Goal: Communication & Community: Answer question/provide support

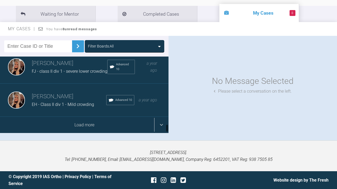
scroll to position [621, 0]
click at [84, 133] on div "Load more" at bounding box center [84, 125] width 169 height 16
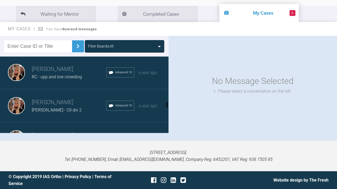
scroll to position [838, 0]
click at [69, 74] on h3 "[PERSON_NAME]" at bounding box center [69, 69] width 74 height 9
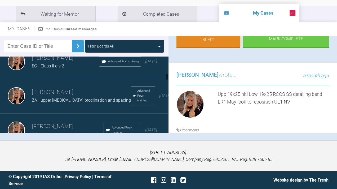
scroll to position [309, 0]
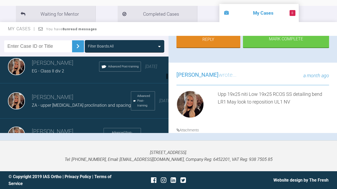
click at [53, 108] on span "ZA - upper [MEDICAL_DATA] proclination and spacing" at bounding box center [81, 105] width 99 height 5
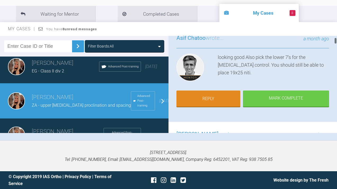
scroll to position [30, 0]
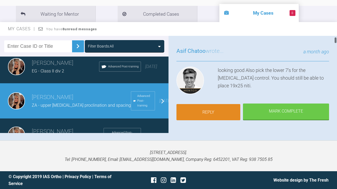
click at [203, 111] on link "Reply" at bounding box center [209, 112] width 64 height 16
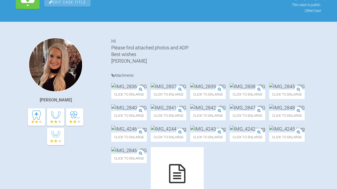
scroll to position [3540, 0]
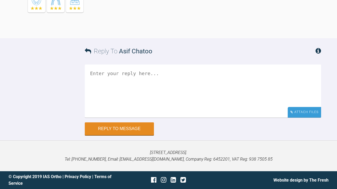
click at [302, 112] on div "Attach Files" at bounding box center [304, 112] width 33 height 10
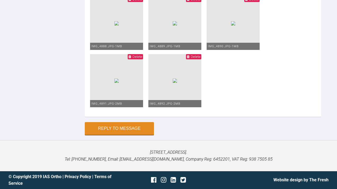
scroll to position [3542, 0]
type textarea "upp and low 19x25 niti Bonded lower 7s NV Continue to reduce OB ? niti RCOS?"
click at [108, 122] on button "Reply to Message" at bounding box center [119, 128] width 69 height 13
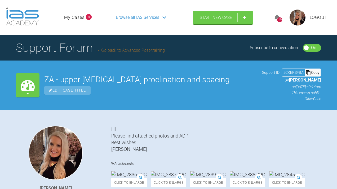
scroll to position [0, 0]
click at [76, 21] on link "My Cases" at bounding box center [74, 17] width 20 height 7
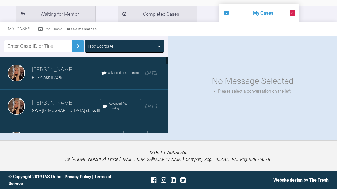
scroll to position [88, 0]
click at [49, 109] on span "GW - [DEMOGRAPHIC_DATA] class III" at bounding box center [66, 110] width 68 height 5
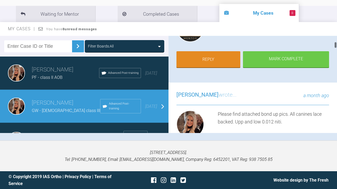
scroll to position [81, 0]
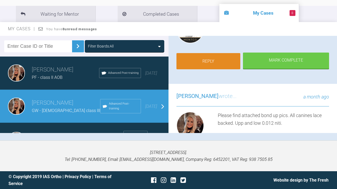
click at [207, 65] on link "Reply" at bounding box center [209, 61] width 64 height 16
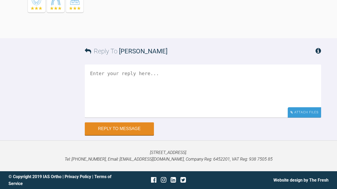
scroll to position [1922, 0]
click at [300, 112] on div "Attach Files" at bounding box center [304, 112] width 33 height 10
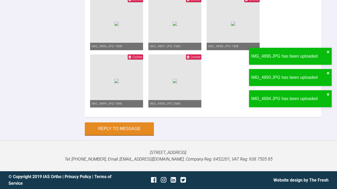
scroll to position [2227, 0]
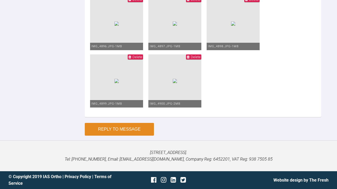
type textarea "upp and low 0.016 niti"
click at [132, 129] on button "Reply to Message" at bounding box center [119, 129] width 69 height 13
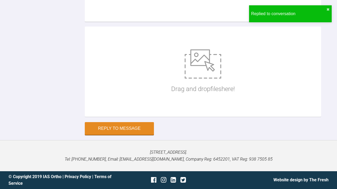
scroll to position [2137, 0]
click at [145, 122] on div "Hide Files Drag and drop files here!" at bounding box center [203, 45] width 236 height 153
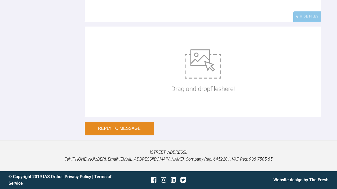
scroll to position [2248, 0]
type textarea "NV upp and low 20x20 niti"
click at [118, 128] on button "Reply to Message" at bounding box center [119, 128] width 69 height 13
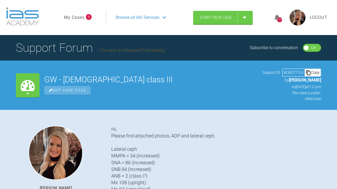
scroll to position [0, 0]
click at [74, 21] on link "My Cases" at bounding box center [74, 17] width 20 height 7
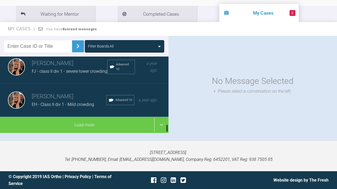
scroll to position [88, 0]
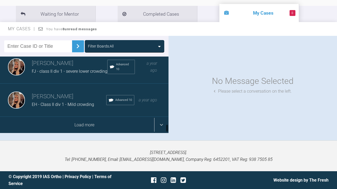
click at [128, 127] on div "Load more" at bounding box center [84, 125] width 169 height 16
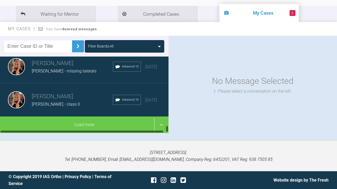
click at [46, 130] on div at bounding box center [84, 131] width 169 height 3
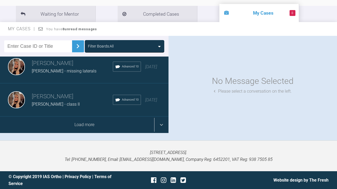
click at [48, 125] on div "Load more" at bounding box center [84, 124] width 169 height 16
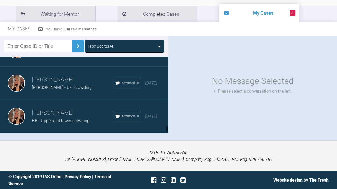
scroll to position [1572, 0]
click at [68, 121] on span "HB - Upper and lower crowding" at bounding box center [61, 120] width 58 height 5
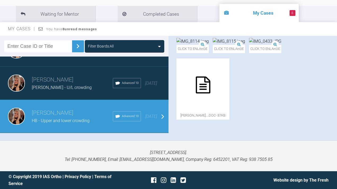
scroll to position [88, 0]
click at [76, 84] on h3 "[PERSON_NAME]" at bounding box center [72, 79] width 81 height 9
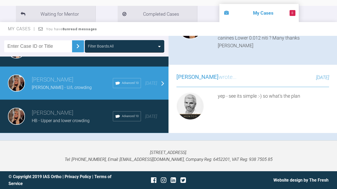
scroll to position [5195, 0]
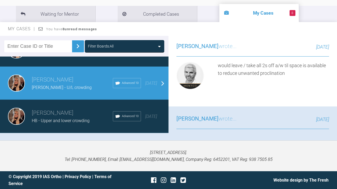
click at [74, 109] on h3 "[PERSON_NAME]" at bounding box center [72, 112] width 81 height 9
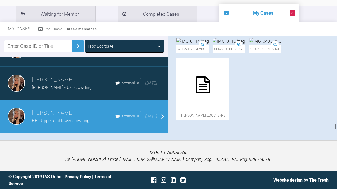
scroll to position [5610, 0]
click at [56, 85] on span "[PERSON_NAME] - U/L crowding" at bounding box center [62, 87] width 60 height 5
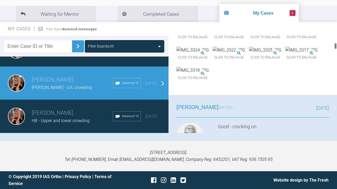
scroll to position [0, 0]
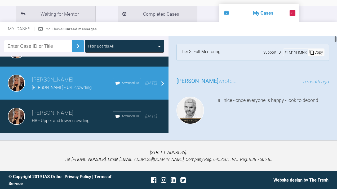
drag, startPoint x: 336, startPoint y: 58, endPoint x: 327, endPoint y: 29, distance: 30.4
click at [327, 29] on div "My Cases You have 8 unread messages Filter Boards: All Emma Wall PF - class II …" at bounding box center [168, 81] width 337 height 118
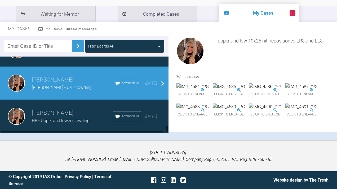
scroll to position [1563, 0]
click at [72, 67] on div "Emma Wall KYLE RICHARDS U/L crowding/spacing Advanced 10 3 years ago" at bounding box center [84, 49] width 169 height 33
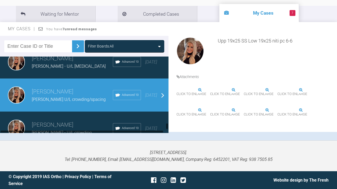
scroll to position [1512, 0]
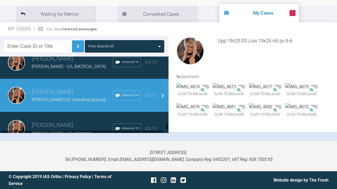
click at [66, 70] on div "[PERSON_NAME] - U/L [MEDICAL_DATA]" at bounding box center [72, 66] width 81 height 7
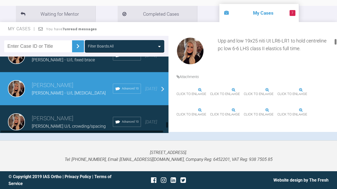
scroll to position [1485, 0]
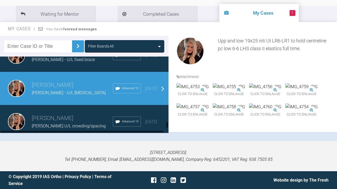
click at [91, 72] on div "Emma Wall Paige Embury - U/L fixed brace Advanced 10 2 years ago" at bounding box center [84, 55] width 169 height 33
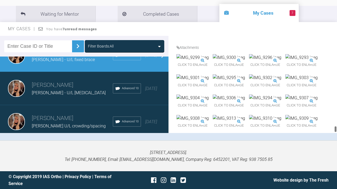
drag, startPoint x: 336, startPoint y: 45, endPoint x: 323, endPoint y: 136, distance: 91.8
click at [323, 136] on div "Filter Boards: All [PERSON_NAME] PF - class II AOB Advanced Post-training [DATE…" at bounding box center [168, 88] width 337 height 104
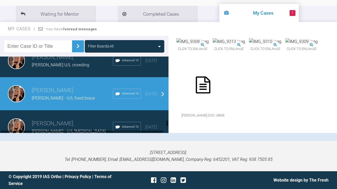
scroll to position [1445, 0]
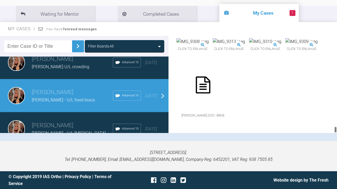
drag, startPoint x: 335, startPoint y: 103, endPoint x: 332, endPoint y: 138, distance: 34.9
click at [332, 138] on div "Filter Boards: All [PERSON_NAME] PF - class II AOB Advanced Post-training [DATE…" at bounding box center [168, 88] width 337 height 104
click at [64, 69] on span "[PERSON_NAME] U/L crowding" at bounding box center [61, 66] width 58 height 5
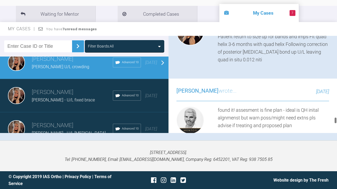
scroll to position [4193, 0]
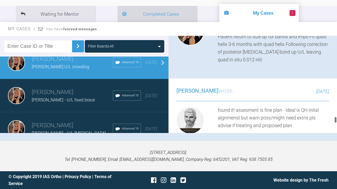
click at [136, 11] on li "Completed Cases" at bounding box center [158, 14] width 80 height 16
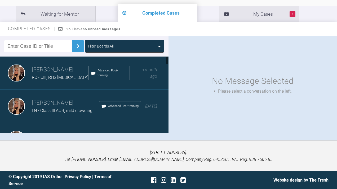
click at [64, 71] on h3 "[PERSON_NAME]" at bounding box center [60, 69] width 57 height 9
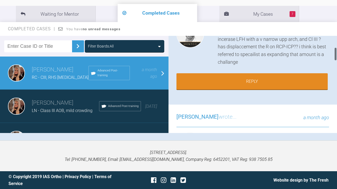
scroll to position [82, 0]
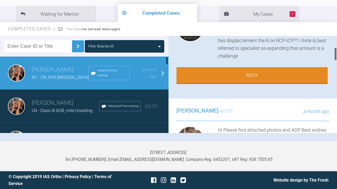
click at [49, 104] on h3 "[PERSON_NAME]" at bounding box center [65, 102] width 67 height 9
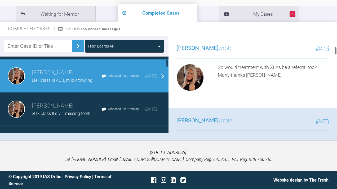
scroll to position [35, 0]
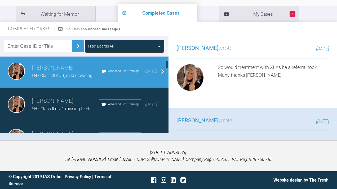
click at [52, 104] on h3 "[PERSON_NAME]" at bounding box center [65, 100] width 67 height 9
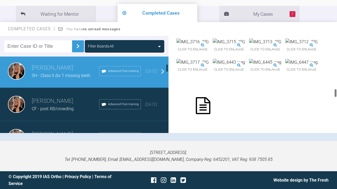
scroll to position [69, 0]
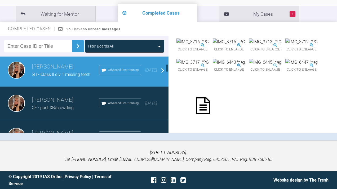
click at [56, 100] on h3 "[PERSON_NAME]" at bounding box center [65, 99] width 67 height 9
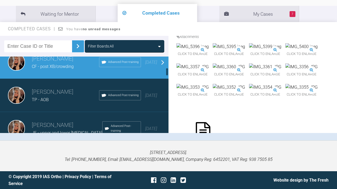
scroll to position [113, 0]
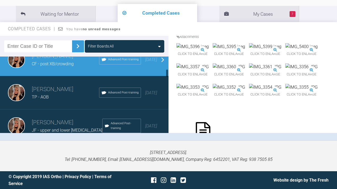
click at [56, 89] on h3 "[PERSON_NAME]" at bounding box center [65, 89] width 67 height 9
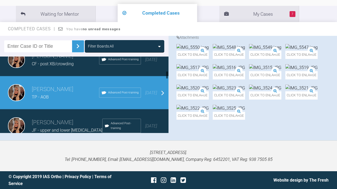
scroll to position [150, 0]
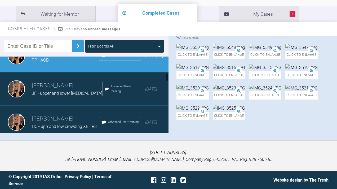
click at [60, 94] on span "JF - upper and lower relapse" at bounding box center [67, 93] width 71 height 5
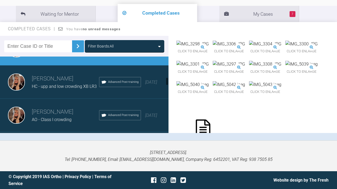
scroll to position [190, 0]
click at [61, 95] on div "Emma Wall HC - upp and low crowding XB LR3 Advanced Post-training 5 months ago" at bounding box center [84, 81] width 169 height 33
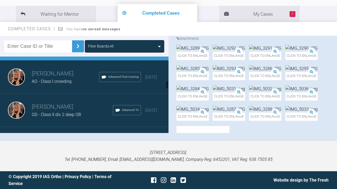
scroll to position [0, 0]
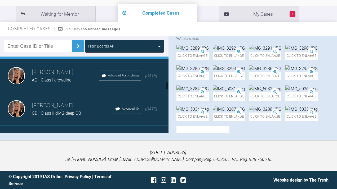
click at [68, 79] on span "AO - Class I crowding" at bounding box center [52, 79] width 40 height 5
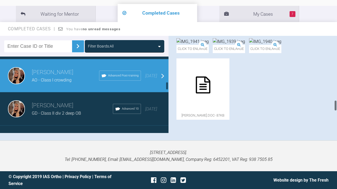
click at [72, 107] on h3 "[PERSON_NAME]" at bounding box center [72, 105] width 81 height 9
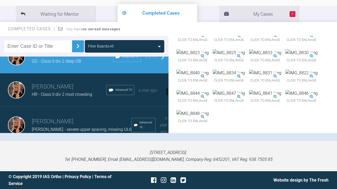
click at [60, 90] on h3 "[PERSON_NAME]" at bounding box center [69, 86] width 74 height 9
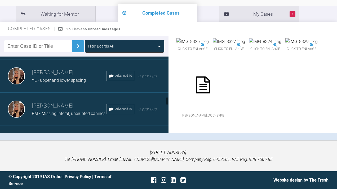
click at [71, 64] on div "Emma Wall YL - upper and lower spacing Advanced 10 a year ago" at bounding box center [84, 75] width 169 height 33
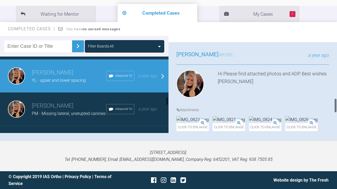
click at [59, 114] on span "PM - Missing lateral, unerupted canines" at bounding box center [69, 113] width 74 height 5
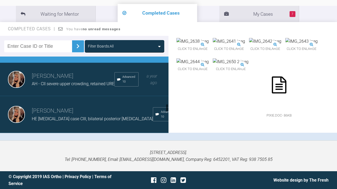
click at [62, 89] on div "Emma Wall AH - CII severe upper crowding, retained URE Advanced 10 a year ago" at bounding box center [84, 79] width 169 height 33
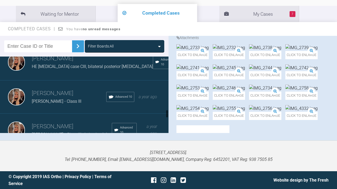
click at [68, 73] on div "Emma Wall HE relapse case CIII, bilateral posterior crossbite Advanced 10 a yea…" at bounding box center [84, 62] width 169 height 37
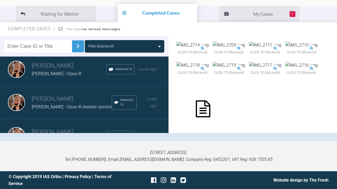
click at [73, 80] on div "Emma Wall E.Warren - Class III Advanced 10 a year ago" at bounding box center [84, 69] width 169 height 33
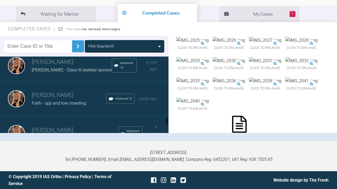
click at [88, 109] on div "Emma Wall Faith - upp and low crowding Advanced 10 a year ago" at bounding box center [84, 98] width 169 height 33
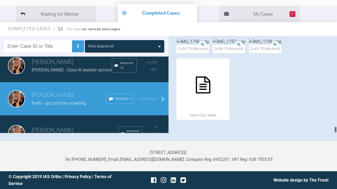
drag, startPoint x: 336, startPoint y: 64, endPoint x: 325, endPoint y: 143, distance: 79.2
click at [325, 143] on div "My Cases 7 Logout Browse all IAS Services Start New Case 1174 Logout Support Fo…" at bounding box center [168, 65] width 337 height 247
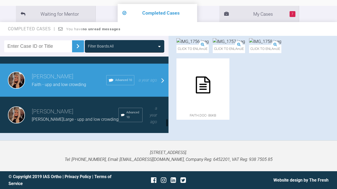
click at [66, 109] on h3 "[PERSON_NAME]" at bounding box center [75, 111] width 87 height 9
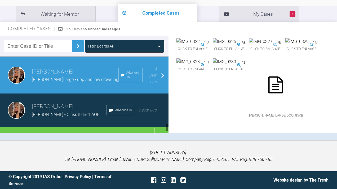
click at [46, 113] on span "C.Charlesworth - Class II div 1 AOB" at bounding box center [66, 114] width 68 height 5
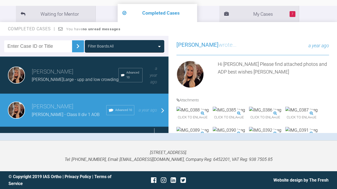
click at [74, 127] on div "Load more" at bounding box center [84, 135] width 169 height 16
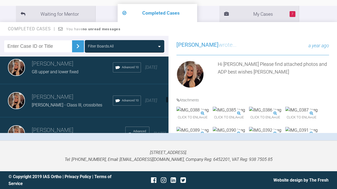
scroll to position [745, 0]
click at [81, 64] on h3 "[PERSON_NAME]" at bounding box center [72, 64] width 81 height 9
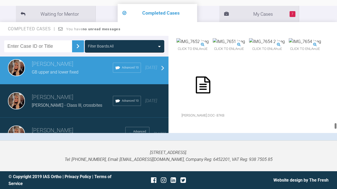
scroll to position [3987, 0]
drag, startPoint x: 336, startPoint y: 66, endPoint x: 327, endPoint y: 134, distance: 68.2
click at [327, 134] on div "Filter Boards: All Emma Wall RC - CIII, RHS crossbite Advanced Post-training a …" at bounding box center [168, 88] width 337 height 104
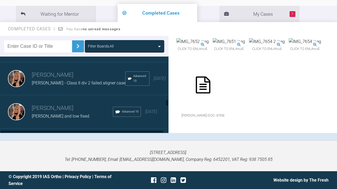
scroll to position [800, 0]
click at [82, 86] on div "Emma Wall Simon Derby - Class II div 2 failed aligner case Advanced 10 2 years …" at bounding box center [84, 79] width 169 height 33
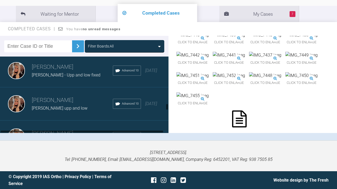
scroll to position [874, 0]
click at [68, 82] on div "Emma Wall Karen Anderson - Upp and low fixed Advanced 10 2 years ago" at bounding box center [84, 70] width 169 height 33
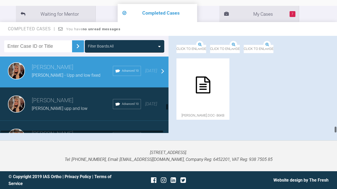
scroll to position [1248, 0]
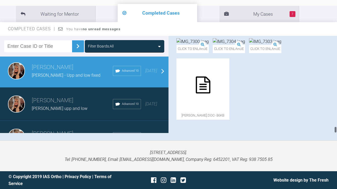
drag, startPoint x: 336, startPoint y: 111, endPoint x: 336, endPoint y: 139, distance: 28.4
click at [336, 139] on div "Filter Boards: All Emma Wall RC - CIII, RHS crossbite Advanced Post-training a …" at bounding box center [168, 88] width 337 height 104
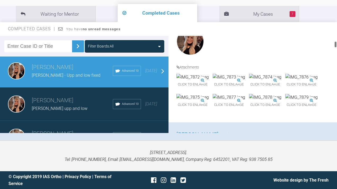
scroll to position [166, 0]
click at [209, 80] on img at bounding box center [193, 76] width 32 height 7
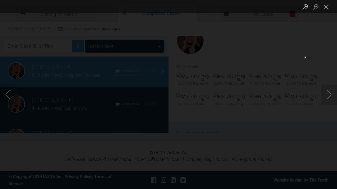
click at [327, 9] on button "Close lightbox" at bounding box center [326, 6] width 11 height 9
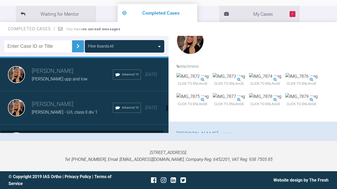
scroll to position [904, 0]
click at [71, 77] on span "Curtis Quirk upp and low" at bounding box center [60, 78] width 56 height 5
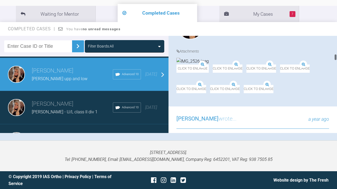
scroll to position [765, 0]
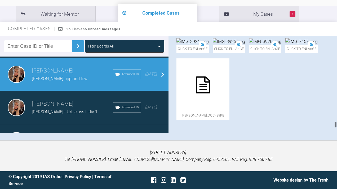
drag, startPoint x: 336, startPoint y: 64, endPoint x: 328, endPoint y: 129, distance: 65.3
click at [328, 129] on div "Emma Wall Curtis Quirk upp and low a few seconds ago Tier 3: Full Mentoring Sup…" at bounding box center [253, 84] width 169 height 97
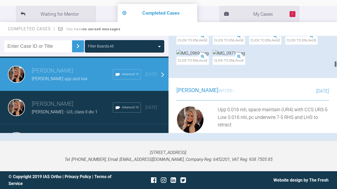
scroll to position [815, 0]
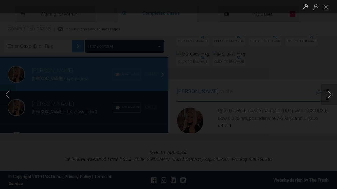
click at [328, 93] on button "Next image" at bounding box center [329, 94] width 16 height 21
click at [327, 5] on button "Close lightbox" at bounding box center [326, 6] width 11 height 9
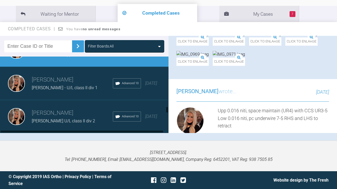
scroll to position [933, 0]
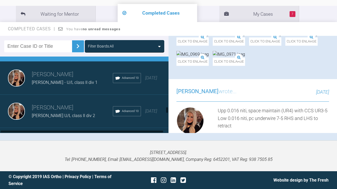
click at [79, 84] on span "Darren Kirkland - U/L class II div 1" at bounding box center [65, 82] width 66 height 5
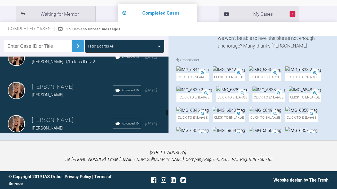
scroll to position [1004, 0]
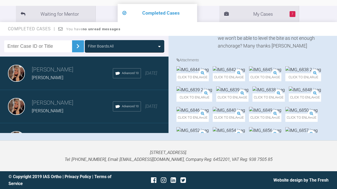
click at [79, 76] on div "M. Seaton" at bounding box center [72, 77] width 81 height 7
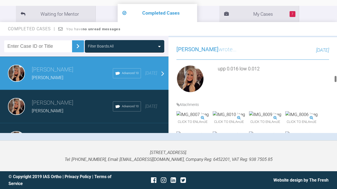
scroll to position [529, 0]
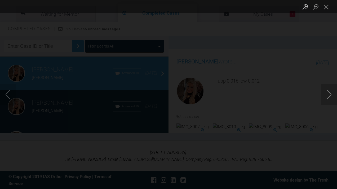
click at [330, 91] on button "Next image" at bounding box center [329, 94] width 16 height 21
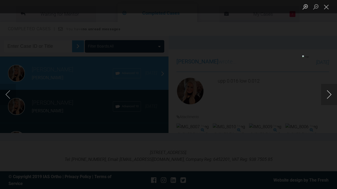
click at [330, 91] on button "Next image" at bounding box center [329, 94] width 16 height 21
click at [328, 7] on button "Close lightbox" at bounding box center [326, 6] width 11 height 9
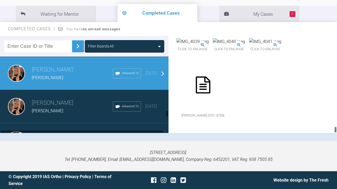
scroll to position [2115, 0]
click at [77, 103] on h3 "[PERSON_NAME]" at bounding box center [72, 102] width 81 height 9
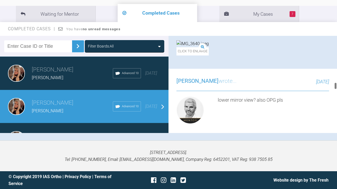
scroll to position [617, 0]
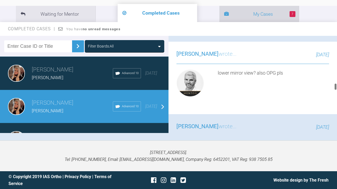
click at [220, 16] on li "7 My Cases" at bounding box center [260, 14] width 80 height 16
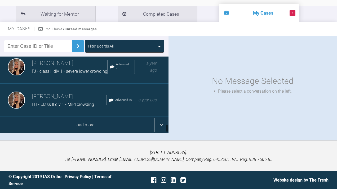
scroll to position [621, 0]
click at [95, 122] on div "Load more" at bounding box center [84, 125] width 169 height 16
click at [70, 125] on div "Load more" at bounding box center [84, 124] width 169 height 16
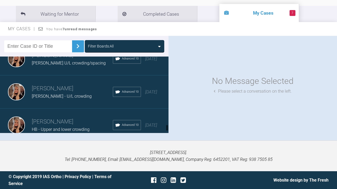
scroll to position [1547, 0]
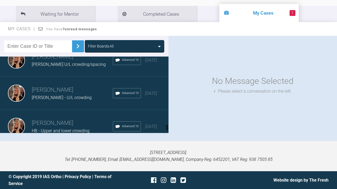
click at [53, 100] on span "[PERSON_NAME] - U/L crowding" at bounding box center [62, 97] width 60 height 5
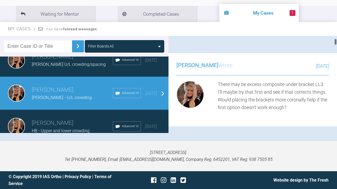
scroll to position [308, 0]
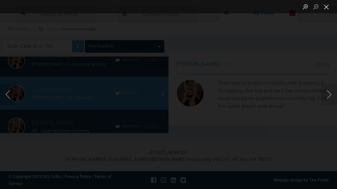
click at [328, 6] on button "Close lightbox" at bounding box center [326, 6] width 11 height 9
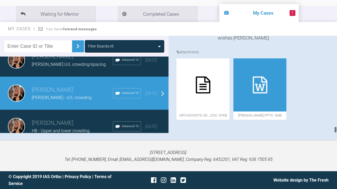
drag, startPoint x: 335, startPoint y: 42, endPoint x: 329, endPoint y: 137, distance: 95.1
click at [329, 137] on div "Filter Boards: All [PERSON_NAME] PF - class II AOB Advanced Post-training [DATE…" at bounding box center [168, 88] width 337 height 104
click at [63, 68] on div "[PERSON_NAME] U/L crowding/spacing" at bounding box center [72, 64] width 81 height 7
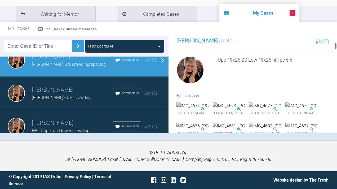
scroll to position [0, 0]
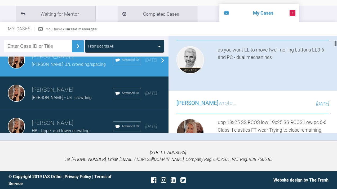
drag, startPoint x: 335, startPoint y: 107, endPoint x: 338, endPoint y: 43, distance: 63.9
click at [337, 43] on html "My Cases 7 Logout Browse all IAS Services Start New Case 1174 Logout Support Fo…" at bounding box center [168, 65] width 337 height 247
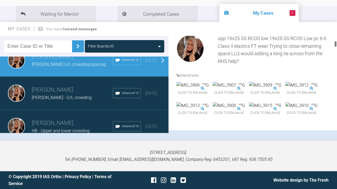
scroll to position [532, 0]
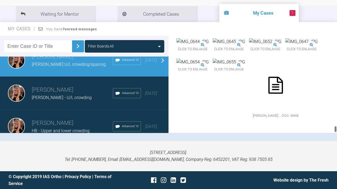
drag, startPoint x: 335, startPoint y: 42, endPoint x: 326, endPoint y: 133, distance: 91.4
click at [326, 133] on div "Filter Boards: All [PERSON_NAME] PF - class II AOB Advanced Post-training [DATE…" at bounding box center [168, 88] width 337 height 104
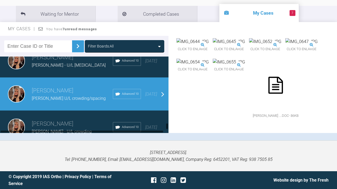
scroll to position [1512, 0]
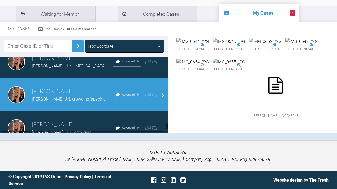
click at [47, 68] on span "[PERSON_NAME] - U/L [MEDICAL_DATA]" at bounding box center [69, 65] width 74 height 5
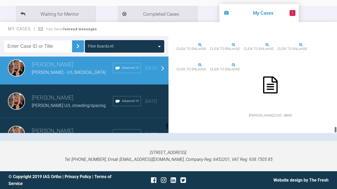
scroll to position [1506, 0]
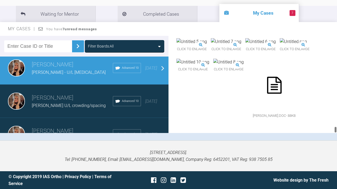
drag, startPoint x: 335, startPoint y: 118, endPoint x: 335, endPoint y: 137, distance: 19.1
click at [335, 137] on div "Filter Boards: All [PERSON_NAME] PF - class II AOB Advanced Post-training [DATE…" at bounding box center [168, 88] width 337 height 104
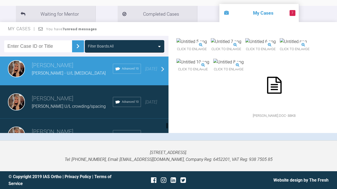
scroll to position [1505, 0]
click at [54, 108] on span "[PERSON_NAME] U/L crowding/spacing" at bounding box center [69, 105] width 74 height 5
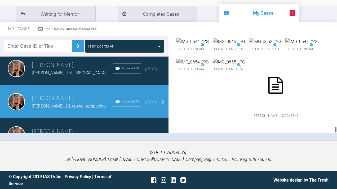
drag, startPoint x: 336, startPoint y: 110, endPoint x: 333, endPoint y: 143, distance: 33.0
click at [333, 143] on div "My Cases 7 Logout Browse all IAS Services Start New Case 1174 Logout Support Fo…" at bounding box center [168, 65] width 337 height 247
click at [82, 76] on div "[PERSON_NAME] - U/L [MEDICAL_DATA]" at bounding box center [72, 72] width 81 height 7
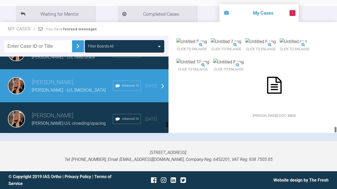
scroll to position [1478, 0]
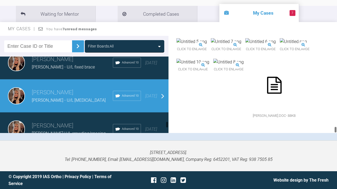
click at [82, 79] on div "Emma Wall Paige Embury - U/L fixed brace Advanced 10 2 years ago" at bounding box center [84, 62] width 169 height 33
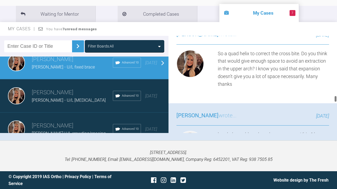
scroll to position [6463, 0]
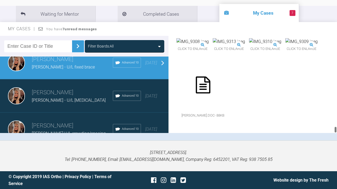
drag, startPoint x: 336, startPoint y: 120, endPoint x: 318, endPoint y: 143, distance: 28.9
click at [318, 143] on div "My Cases 7 Logout Browse all IAS Services Start New Case 1174 Logout Support Fo…" at bounding box center [168, 65] width 337 height 247
click at [198, 25] on img at bounding box center [193, 21] width 32 height 7
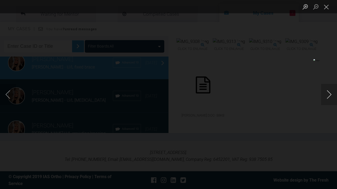
click at [330, 94] on button "Next image" at bounding box center [329, 94] width 16 height 21
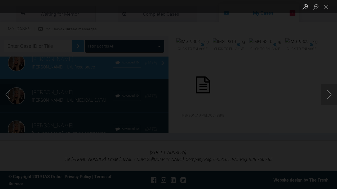
click at [330, 94] on button "Next image" at bounding box center [329, 94] width 16 height 21
click at [330, 95] on button "Next image" at bounding box center [329, 94] width 16 height 21
click at [329, 6] on button "Close lightbox" at bounding box center [326, 6] width 11 height 9
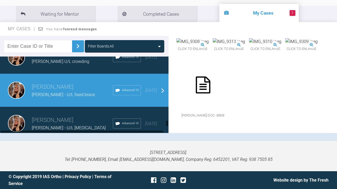
scroll to position [1447, 0]
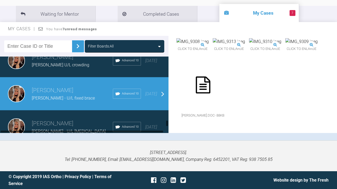
click at [41, 77] on div "Emma Wall Nathan Handley U/L crowding Advanced 10 2 years ago" at bounding box center [84, 60] width 169 height 33
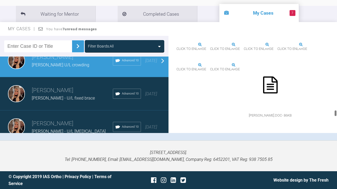
scroll to position [6384, 0]
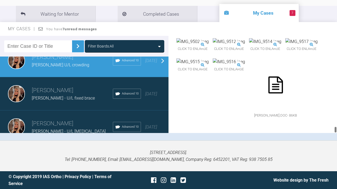
drag, startPoint x: 336, startPoint y: 113, endPoint x: 336, endPoint y: 136, distance: 23.6
click at [336, 136] on div "Filter Boards: All [PERSON_NAME] PF - class II AOB Advanced Post-training [DATE…" at bounding box center [168, 88] width 337 height 104
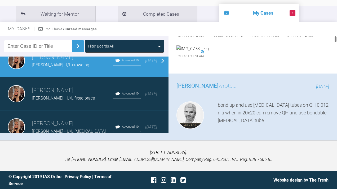
scroll to position [0, 0]
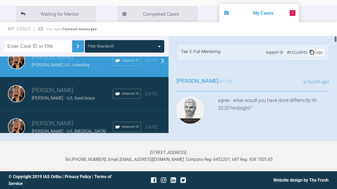
drag, startPoint x: 335, startPoint y: 126, endPoint x: 337, endPoint y: 20, distance: 106.1
click at [337, 20] on html "My Cases 7 Logout Browse all IAS Services Start New Case 1174 Logout Support Fo…" at bounding box center [168, 65] width 337 height 247
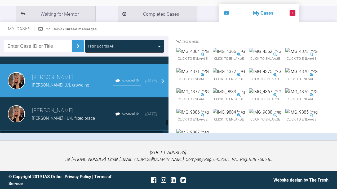
scroll to position [1412, 0]
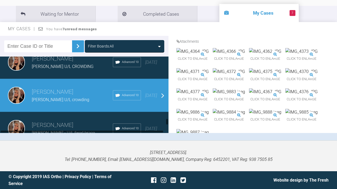
click at [65, 63] on h3 "[PERSON_NAME]" at bounding box center [72, 58] width 81 height 9
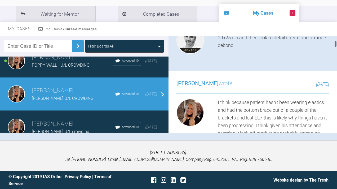
scroll to position [338, 0]
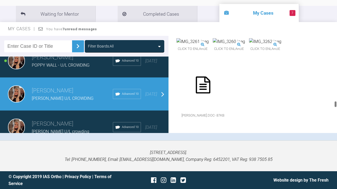
drag, startPoint x: 335, startPoint y: 43, endPoint x: 326, endPoint y: 106, distance: 63.7
click at [326, 106] on div "Emma Wall EVAN GORTON U/L CROWDING a few seconds ago Tier 3: Full Mentoring Sup…" at bounding box center [253, 84] width 169 height 97
drag, startPoint x: 336, startPoint y: 107, endPoint x: 332, endPoint y: 140, distance: 33.3
click at [332, 140] on div "Filter Boards: All [PERSON_NAME] PF - class II AOB Advanced Post-training [DATE…" at bounding box center [168, 88] width 337 height 104
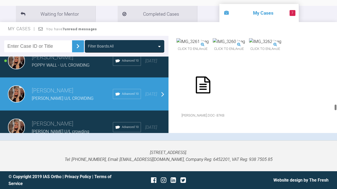
scroll to position [4145, 0]
click at [57, 77] on div "Emma Wall POPPY WALL - U/L CROWDING Advanced 10 2 years ago" at bounding box center [84, 60] width 169 height 33
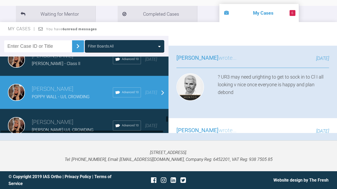
scroll to position [1344, 0]
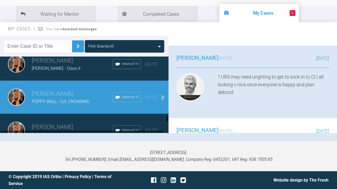
click at [54, 81] on div "Emma Wall Isobel Higginson - Class II Advanced 10 2 years ago" at bounding box center [84, 63] width 169 height 33
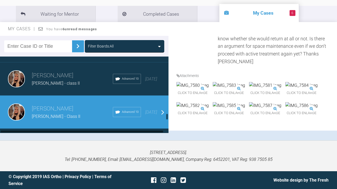
scroll to position [1296, 0]
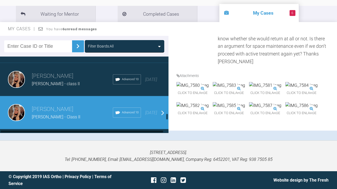
click at [43, 81] on h3 "[PERSON_NAME]" at bounding box center [72, 76] width 81 height 9
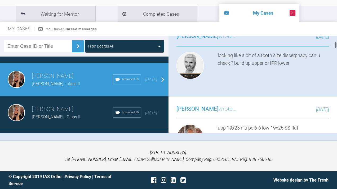
scroll to position [409, 0]
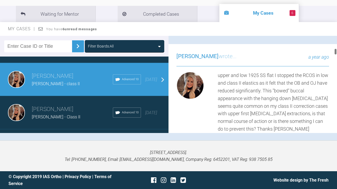
drag, startPoint x: 335, startPoint y: 46, endPoint x: 335, endPoint y: 53, distance: 7.4
click at [335, 53] on div at bounding box center [336, 51] width 2 height 7
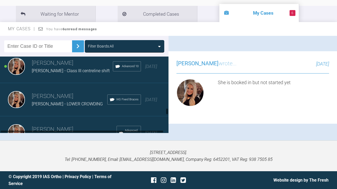
scroll to position [1176, 0]
click at [50, 74] on div "[PERSON_NAME] - Class III centreline shift" at bounding box center [72, 70] width 81 height 7
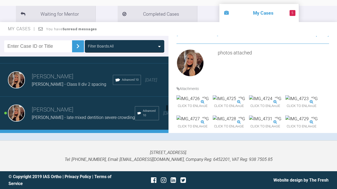
scroll to position [1094, 0]
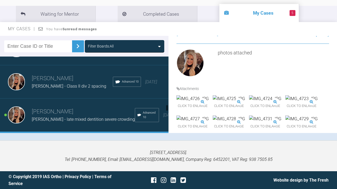
click at [77, 83] on h3 "[PERSON_NAME]" at bounding box center [72, 78] width 81 height 9
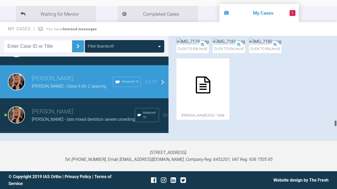
scroll to position [5251, 0]
drag, startPoint x: 336, startPoint y: 49, endPoint x: 322, endPoint y: 143, distance: 94.9
click at [322, 143] on div "My Cases 5 Logout Browse all IAS Services Start New Case 1174 Logout Support Fo…" at bounding box center [168, 65] width 337 height 247
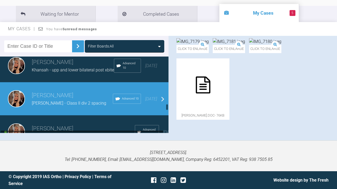
scroll to position [1076, 0]
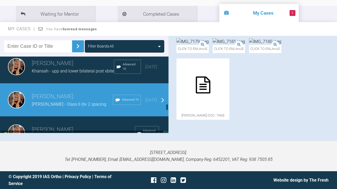
click at [87, 68] on h3 "[PERSON_NAME]" at bounding box center [73, 63] width 82 height 9
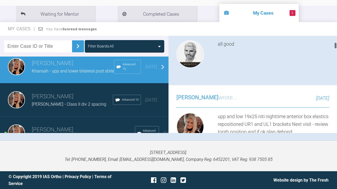
scroll to position [0, 0]
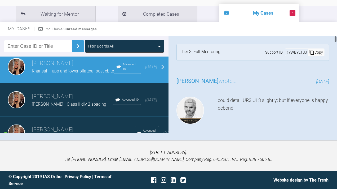
drag, startPoint x: 335, startPoint y: 109, endPoint x: 337, endPoint y: 39, distance: 69.5
click at [337, 39] on html "My Cases 5 Logout Browse all IAS Services Start New Case 1174 Logout Support Fo…" at bounding box center [168, 65] width 337 height 247
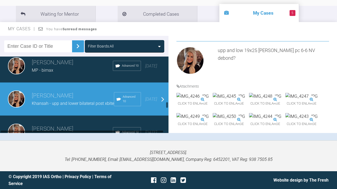
scroll to position [1025, 0]
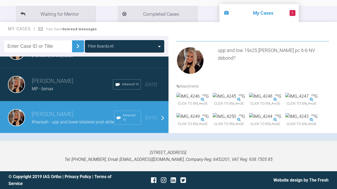
click at [33, 91] on span "MP - bimax" at bounding box center [42, 88] width 21 height 5
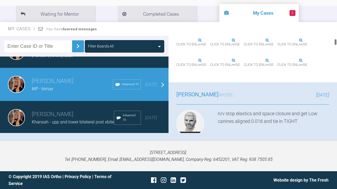
scroll to position [232, 0]
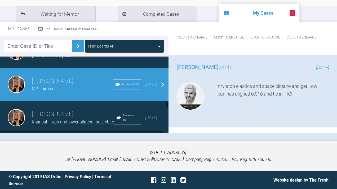
click at [69, 68] on div "Emma Wall Amelia Hogan Best Advanced 10 a year ago" at bounding box center [84, 51] width 169 height 33
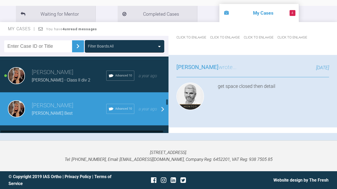
scroll to position [963, 0]
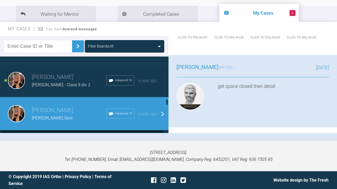
click at [63, 87] on span "[PERSON_NAME] - Class II div 2" at bounding box center [61, 84] width 59 height 5
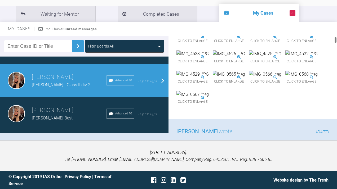
scroll to position [0, 0]
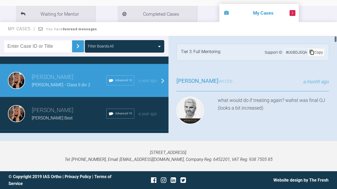
drag, startPoint x: 336, startPoint y: 47, endPoint x: 338, endPoint y: 35, distance: 12.9
click at [337, 35] on html "My Cases 3 Logout Browse all IAS Services Start New Case 1174 Logout Support Fo…" at bounding box center [168, 65] width 337 height 247
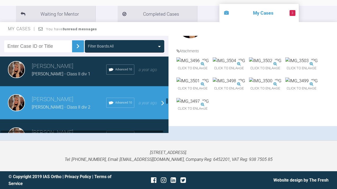
scroll to position [939, 0]
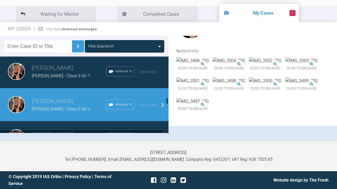
click at [62, 78] on span "[PERSON_NAME] - Class II div 1" at bounding box center [61, 75] width 59 height 5
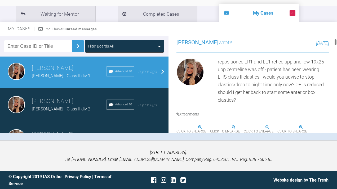
scroll to position [176, 0]
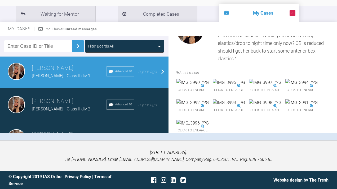
click at [206, 86] on img at bounding box center [193, 82] width 32 height 7
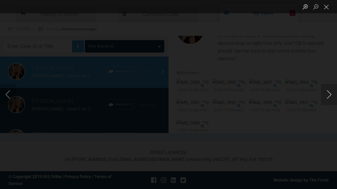
click at [330, 93] on button "Next image" at bounding box center [329, 94] width 16 height 21
click at [329, 93] on button "Next image" at bounding box center [329, 94] width 16 height 21
click at [329, 94] on button "Next image" at bounding box center [329, 94] width 16 height 21
click at [328, 94] on button "Next image" at bounding box center [329, 94] width 16 height 21
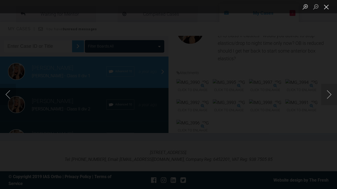
click at [325, 7] on button "Close lightbox" at bounding box center [326, 6] width 11 height 9
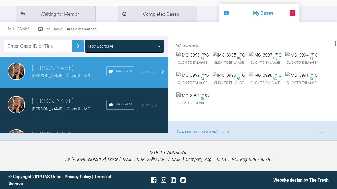
scroll to position [200, 0]
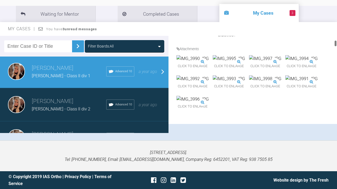
click at [336, 45] on div at bounding box center [336, 43] width 2 height 7
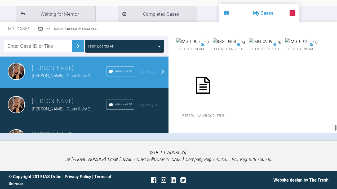
drag, startPoint x: 335, startPoint y: 45, endPoint x: 323, endPoint y: 133, distance: 89.5
click at [323, 133] on div "Filter Boards: All [PERSON_NAME] PF - class II AOB Advanced Post-training [DATE…" at bounding box center [168, 88] width 337 height 104
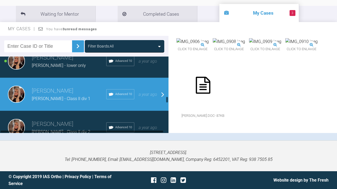
scroll to position [911, 0]
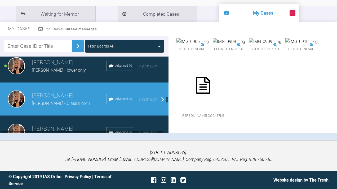
click at [63, 67] on h3 "[PERSON_NAME]" at bounding box center [69, 62] width 74 height 9
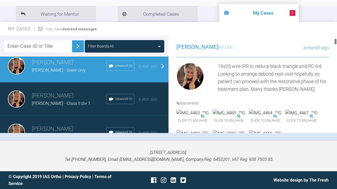
scroll to position [143, 0]
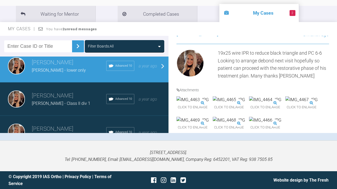
drag, startPoint x: 336, startPoint y: 95, endPoint x: 334, endPoint y: 41, distance: 53.8
click at [334, 41] on div "Emma Wall Lewis Guilfoyle - lower only a few seconds ago Tier 3: Full Mentoring…" at bounding box center [253, 84] width 169 height 97
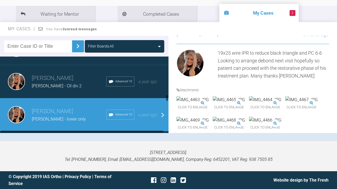
scroll to position [862, 0]
click at [40, 83] on h3 "[PERSON_NAME]" at bounding box center [69, 78] width 74 height 9
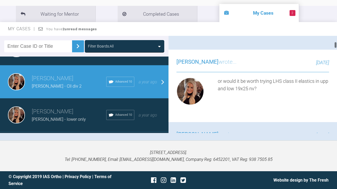
scroll to position [304, 0]
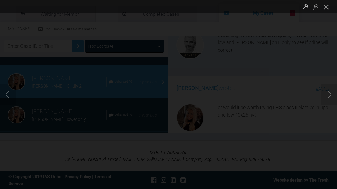
click at [329, 8] on button "Close lightbox" at bounding box center [326, 6] width 11 height 9
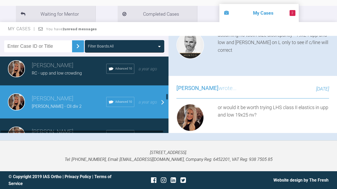
scroll to position [840, 0]
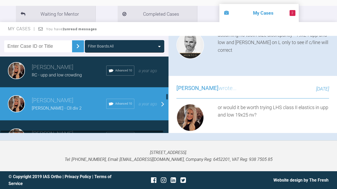
click at [61, 87] on div "Emma Wall RC - upp and low crowding Advanced 10 a year ago" at bounding box center [84, 70] width 169 height 33
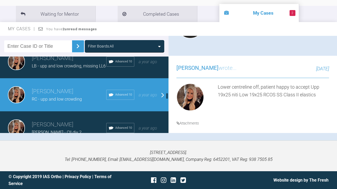
scroll to position [814, 0]
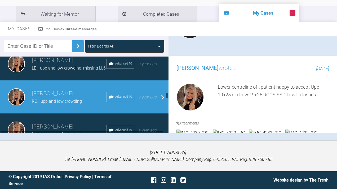
click at [53, 80] on div "Emma Wall LB - upp and low crowding, missing LL6 Advanced 10 a year ago" at bounding box center [84, 63] width 169 height 33
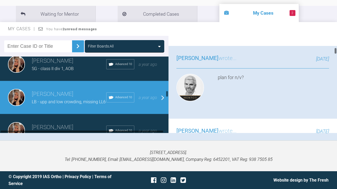
scroll to position [778, 0]
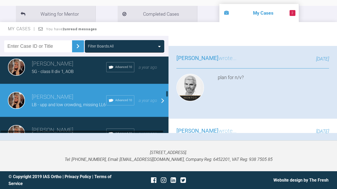
click at [45, 84] on div "Emma Wall SG - class II div 1, AOB Advanced 10 a year ago" at bounding box center [84, 67] width 169 height 33
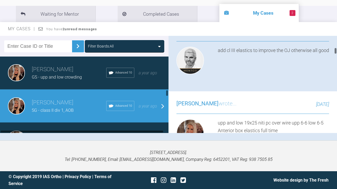
scroll to position [734, 0]
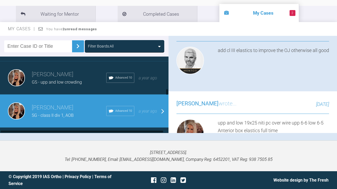
click at [82, 86] on div "GS - upp and low crowding" at bounding box center [69, 82] width 74 height 7
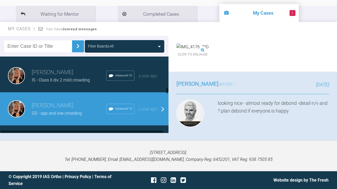
scroll to position [703, 0]
click at [40, 77] on h3 "[PERSON_NAME]" at bounding box center [69, 72] width 74 height 9
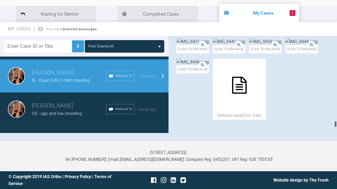
scroll to position [3902, 0]
drag, startPoint x: 336, startPoint y: 59, endPoint x: 321, endPoint y: 133, distance: 75.6
click at [321, 133] on div "Emma Wall IS - Class II div 2 mild crowding a few seconds ago Tier 3: Full Ment…" at bounding box center [253, 84] width 169 height 97
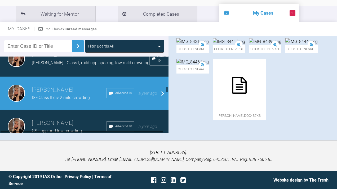
scroll to position [682, 0]
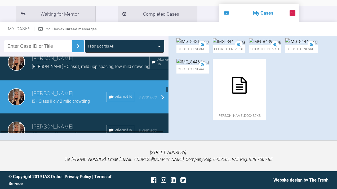
click at [80, 63] on h3 "[PERSON_NAME]" at bounding box center [91, 58] width 118 height 9
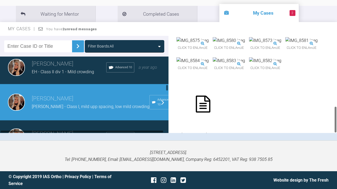
scroll to position [638, 0]
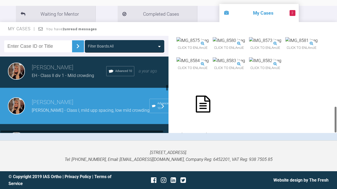
click at [74, 72] on h3 "[PERSON_NAME]" at bounding box center [69, 67] width 74 height 9
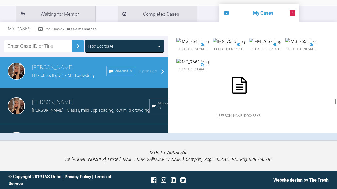
scroll to position [2674, 0]
drag, startPoint x: 336, startPoint y: 54, endPoint x: 336, endPoint y: 112, distance: 58.3
click at [336, 108] on div at bounding box center [336, 104] width 2 height 7
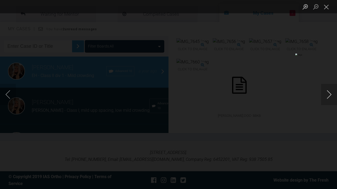
click at [331, 94] on button "Next image" at bounding box center [329, 94] width 16 height 21
click at [326, 8] on button "Close lightbox" at bounding box center [326, 6] width 11 height 9
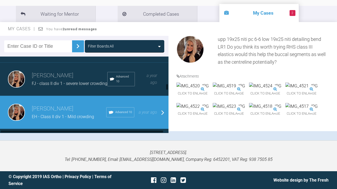
scroll to position [593, 0]
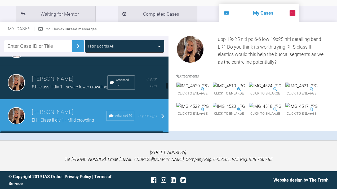
click at [40, 89] on span "FJ - class II div 1 - severe lower crowding" at bounding box center [70, 86] width 76 height 5
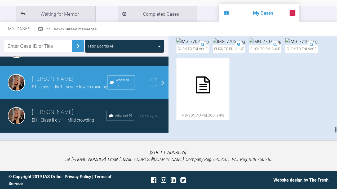
scroll to position [3161, 0]
click at [61, 66] on div "Emma Wall PG - Class II div 2 lower crowding Advanced 10 a year ago" at bounding box center [84, 49] width 169 height 33
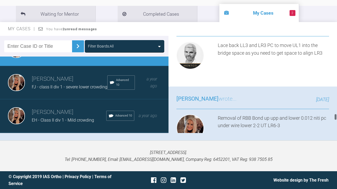
scroll to position [1828, 0]
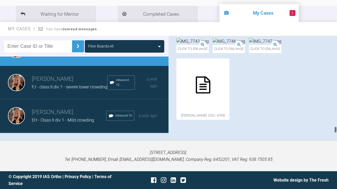
drag, startPoint x: 335, startPoint y: 121, endPoint x: 335, endPoint y: 151, distance: 30.2
click at [335, 151] on div "My Cases 2 Logout Browse all IAS Services Start New Case 1174 Logout Support Fo…" at bounding box center [168, 65] width 337 height 247
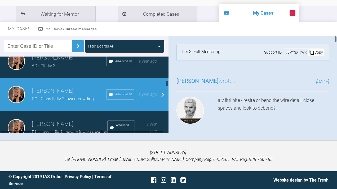
scroll to position [536, 0]
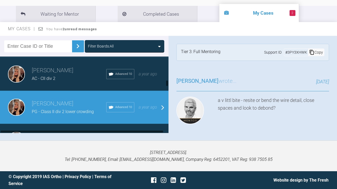
click at [59, 75] on h3 "[PERSON_NAME]" at bounding box center [69, 70] width 74 height 9
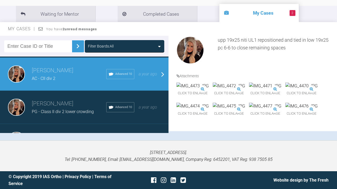
scroll to position [0, 0]
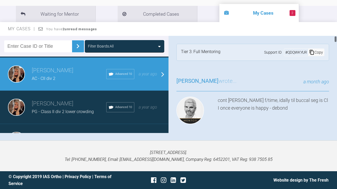
drag, startPoint x: 335, startPoint y: 47, endPoint x: 327, endPoint y: 51, distance: 9.6
click at [336, 33] on div "My Cases You have 2 unread messages Filter Boards: All Emma Wall PF - class II …" at bounding box center [168, 81] width 337 height 118
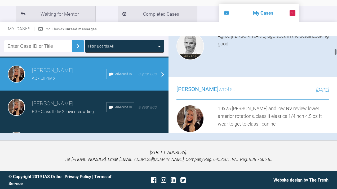
scroll to position [560, 0]
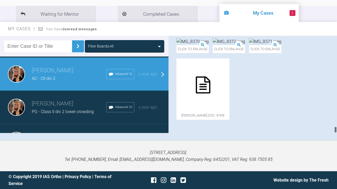
drag, startPoint x: 335, startPoint y: 68, endPoint x: 321, endPoint y: 139, distance: 72.6
click at [321, 139] on div "Filter Boards: All [PERSON_NAME] PF - class II AOB Advanced Post-training [DATE…" at bounding box center [168, 88] width 337 height 104
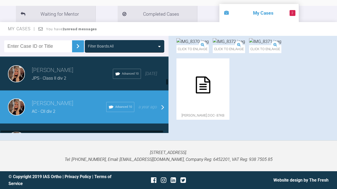
scroll to position [502, 0]
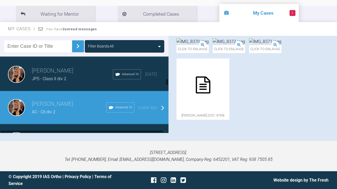
click at [69, 91] on div "Emma Wall JPS - Class II div 2 Advanced 10 10 months ago" at bounding box center [84, 74] width 169 height 33
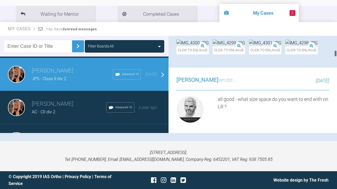
scroll to position [378, 0]
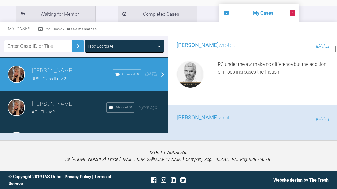
drag, startPoint x: 335, startPoint y: 115, endPoint x: 340, endPoint y: 54, distance: 61.5
click at [337, 54] on html "My Cases 2 Logout Browse all IAS Services Start New Case 1174 Logout Support Fo…" at bounding box center [168, 65] width 337 height 247
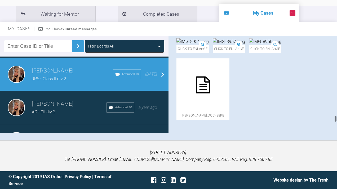
scroll to position [3361, 0]
drag, startPoint x: 336, startPoint y: 49, endPoint x: 319, endPoint y: 151, distance: 103.5
click at [319, 151] on div "My Cases 2 Logout Browse all IAS Services Start New Case 1174 Logout Support Fo…" at bounding box center [168, 65] width 337 height 247
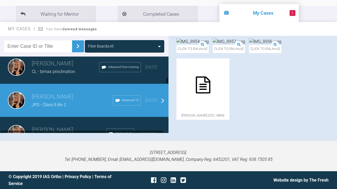
scroll to position [476, 0]
click at [57, 75] on div "CL - bimax proclination" at bounding box center [65, 71] width 67 height 7
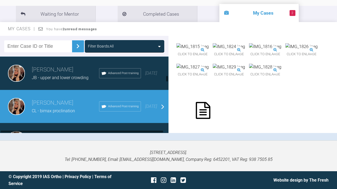
scroll to position [435, 0]
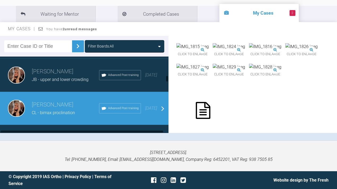
click at [65, 76] on h3 "[PERSON_NAME]" at bounding box center [65, 71] width 67 height 9
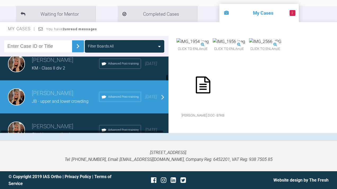
scroll to position [408, 0]
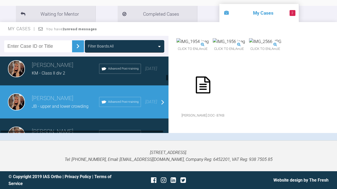
click at [37, 85] on div "Emma Wall KM - Class II div 2 Advanced Post-training 8 months ago" at bounding box center [84, 68] width 169 height 33
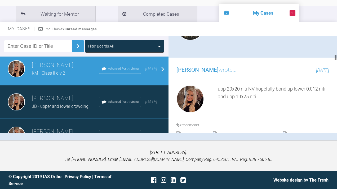
scroll to position [534, 0]
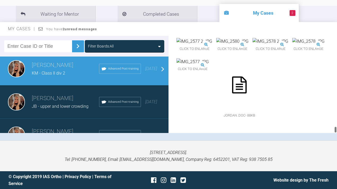
drag, startPoint x: 336, startPoint y: 65, endPoint x: 327, endPoint y: 139, distance: 75.0
click at [327, 139] on div "Filter Boards: All [PERSON_NAME] PF - class II AOB Advanced Post-training [DATE…" at bounding box center [168, 88] width 337 height 104
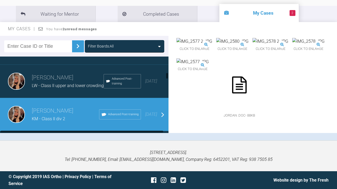
scroll to position [363, 0]
click at [71, 82] on h3 "[PERSON_NAME]" at bounding box center [68, 77] width 72 height 9
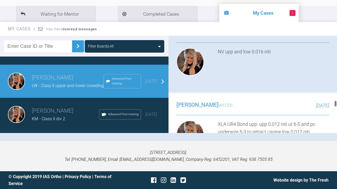
scroll to position [2786, 0]
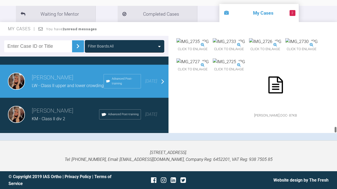
drag, startPoint x: 336, startPoint y: 56, endPoint x: 318, endPoint y: 150, distance: 95.8
click at [318, 150] on div "My Cases 2 Logout Browse all IAS Services Start New Case 1174 Logout Support Fo…" at bounding box center [168, 65] width 337 height 247
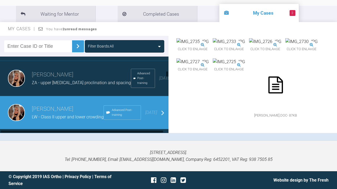
scroll to position [330, 0]
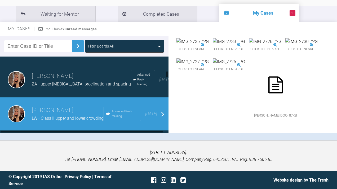
click at [57, 97] on div "Emma Wall ZA - upper incisor proclination and spacing Advanced Post-training 7 …" at bounding box center [84, 79] width 169 height 35
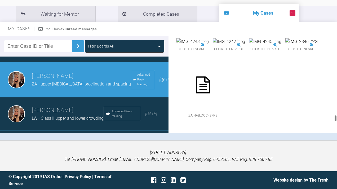
scroll to position [2289, 0]
drag, startPoint x: 336, startPoint y: 123, endPoint x: 321, endPoint y: 141, distance: 23.2
click at [321, 140] on div "Filter Boards: All [PERSON_NAME] PF - class II AOB Advanced Post-training [DATE…" at bounding box center [168, 88] width 337 height 104
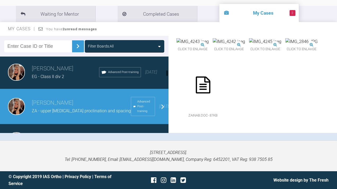
scroll to position [304, 0]
click at [72, 80] on div "EG - Class II div 2" at bounding box center [65, 76] width 67 height 7
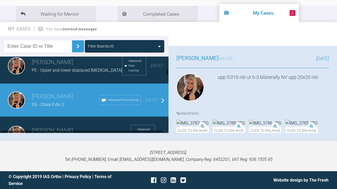
scroll to position [269, 0]
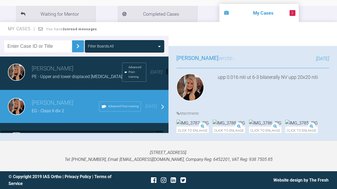
click at [37, 79] on span "PE - Upper and lower displaced [MEDICAL_DATA]" at bounding box center [77, 76] width 90 height 5
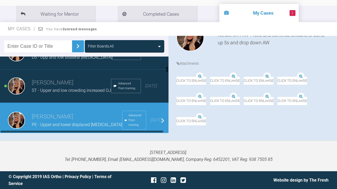
scroll to position [218, 0]
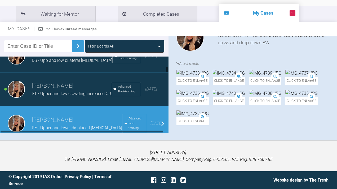
click at [50, 96] on span "ST - Upper and low crowding increased OJ" at bounding box center [71, 93] width 79 height 5
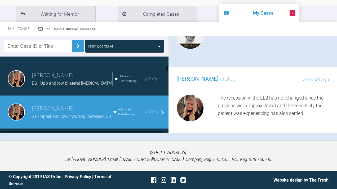
scroll to position [194, 0]
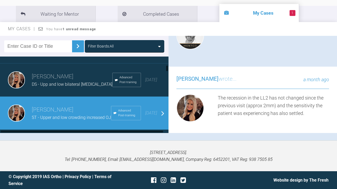
click at [46, 87] on span "DS - Upp and low bilateral [MEDICAL_DATA]" at bounding box center [72, 84] width 81 height 5
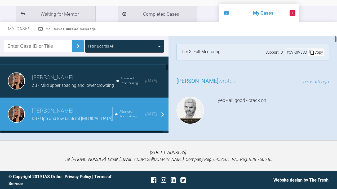
scroll to position [157, 0]
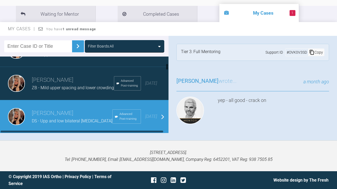
click at [74, 100] on div "Emma Wall ZB - Mild upper spacing and lower crowding Advanced Post-training 6 m…" at bounding box center [84, 83] width 169 height 33
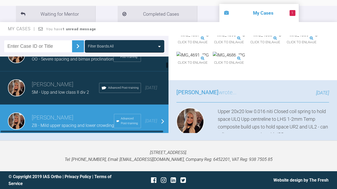
scroll to position [120, 0]
click at [48, 89] on h3 "[PERSON_NAME]" at bounding box center [65, 84] width 67 height 9
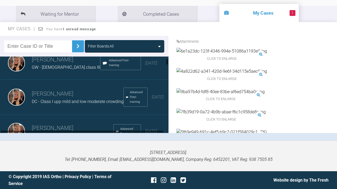
scroll to position [42, 0]
click at [62, 114] on div "Emma Wall DC - Class I upp mild and low moderate crowding Advanced Post-trainin…" at bounding box center [84, 97] width 169 height 35
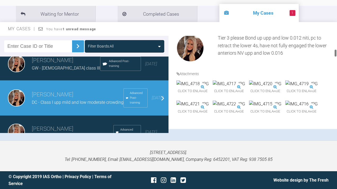
scroll to position [158, 0]
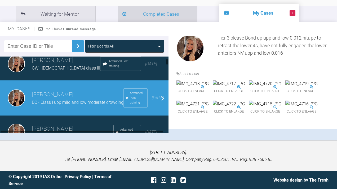
click at [129, 20] on li "Completed Cases" at bounding box center [158, 14] width 80 height 16
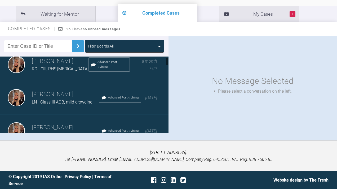
scroll to position [9, 0]
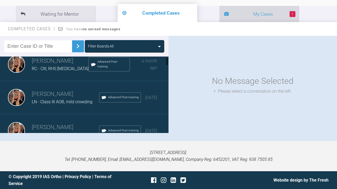
click at [224, 17] on icon at bounding box center [226, 14] width 5 height 5
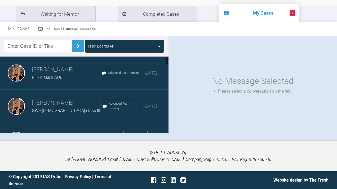
click at [69, 81] on div "PF - class II AOB" at bounding box center [65, 77] width 67 height 7
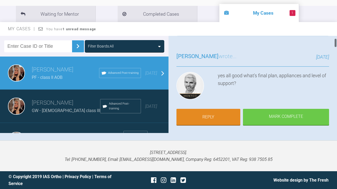
scroll to position [25, 0]
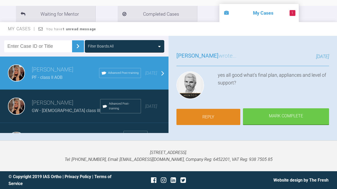
click at [222, 118] on link "Reply" at bounding box center [209, 117] width 64 height 16
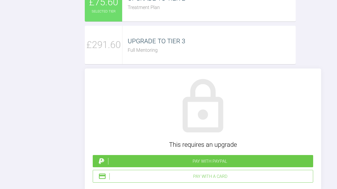
scroll to position [1258, 0]
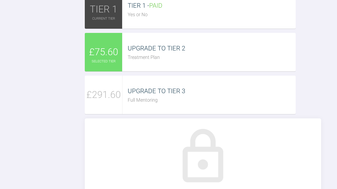
scroll to position [1207, 0]
drag, startPoint x: 182, startPoint y: 151, endPoint x: 165, endPoint y: 152, distance: 17.0
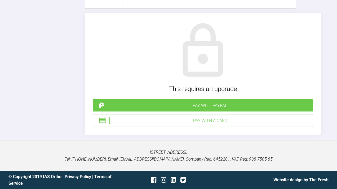
scroll to position [1298, 0]
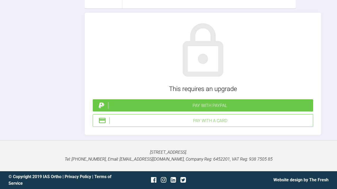
scroll to position [1518, 0]
type textarea "Tier 3 support Removal of upper bonding (by Ed) Retake preop photos and scan Bo…"
click at [183, 120] on div "Pay with a Card" at bounding box center [209, 120] width 201 height 7
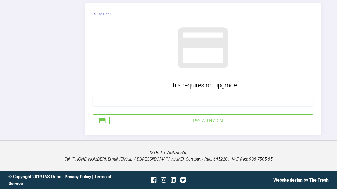
click at [122, 106] on div at bounding box center [203, 101] width 221 height 11
click at [173, 124] on div "Pay with a Card" at bounding box center [209, 120] width 201 height 7
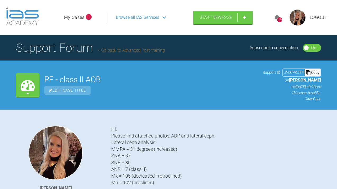
scroll to position [0, 0]
click at [74, 21] on link "My Cases" at bounding box center [74, 17] width 20 height 7
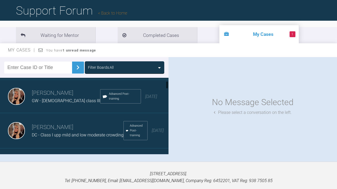
scroll to position [32, 0]
click at [62, 103] on span "GW - [DEMOGRAPHIC_DATA] class III" at bounding box center [66, 100] width 68 height 5
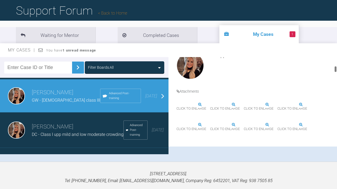
scroll to position [170, 0]
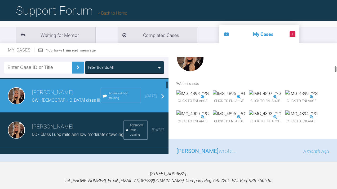
click at [47, 131] on h3 "[PERSON_NAME]" at bounding box center [78, 126] width 92 height 9
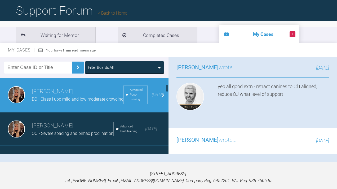
scroll to position [69, 0]
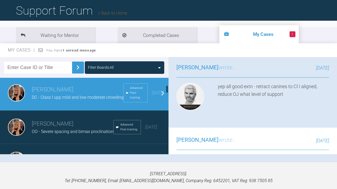
click at [64, 134] on span "OO - Severe spacing and bimax proclination" at bounding box center [73, 131] width 82 height 5
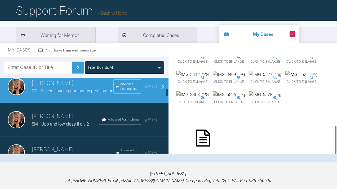
scroll to position [112, 0]
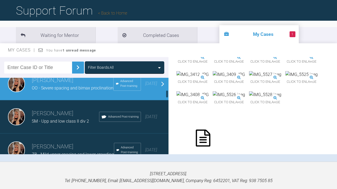
click at [61, 125] on div "SM - Upp and low class II div 2" at bounding box center [65, 121] width 67 height 7
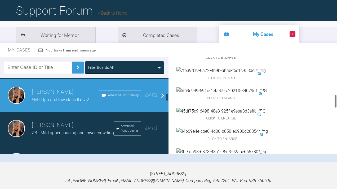
scroll to position [145, 0]
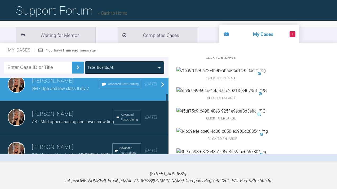
click at [58, 119] on h3 "[PERSON_NAME]" at bounding box center [73, 113] width 82 height 9
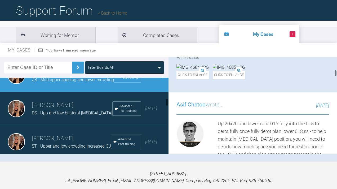
scroll to position [189, 0]
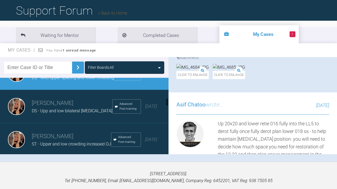
click at [55, 108] on h3 "[PERSON_NAME]" at bounding box center [72, 103] width 81 height 9
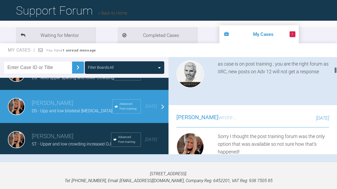
scroll to position [252, 0]
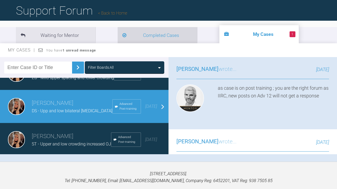
click at [139, 43] on li "Completed Cases" at bounding box center [158, 35] width 80 height 16
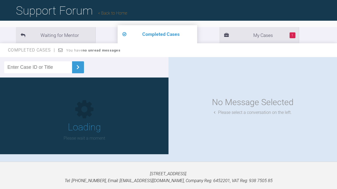
scroll to position [64, 0]
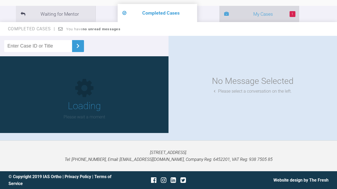
click at [220, 22] on li "1 My Cases" at bounding box center [260, 14] width 80 height 16
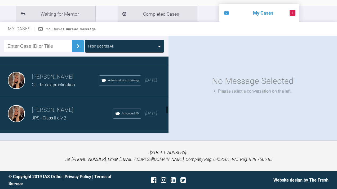
scroll to position [453, 0]
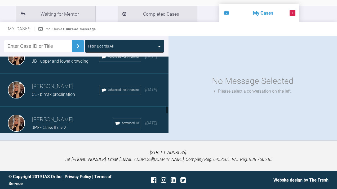
click at [45, 64] on span "JB - upper and lower crowding" at bounding box center [60, 61] width 57 height 5
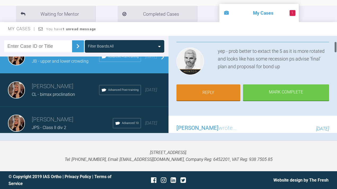
scroll to position [53, 0]
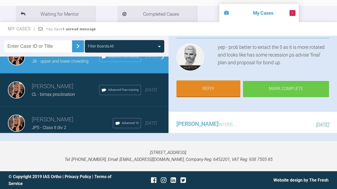
click at [279, 97] on div "Mark Complete" at bounding box center [286, 89] width 86 height 16
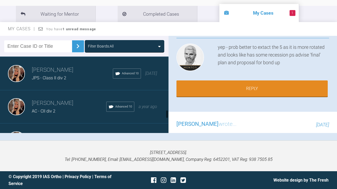
scroll to position [470, 0]
click at [59, 80] on span "JPS - Class II div 2" at bounding box center [49, 77] width 34 height 5
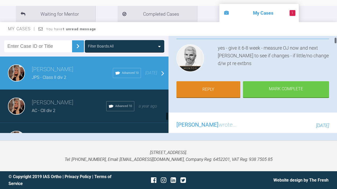
scroll to position [503, 0]
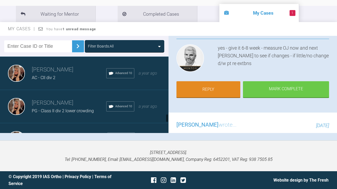
click at [56, 74] on h3 "[PERSON_NAME]" at bounding box center [69, 69] width 74 height 9
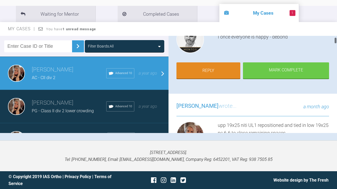
scroll to position [75, 0]
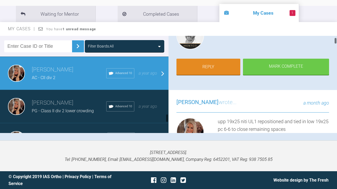
click at [64, 123] on div "Emma Wall PG - Class II div 2 lower crowding Advanced 10 a year ago" at bounding box center [84, 106] width 169 height 33
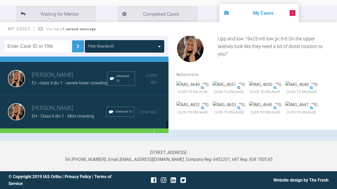
scroll to position [565, 0]
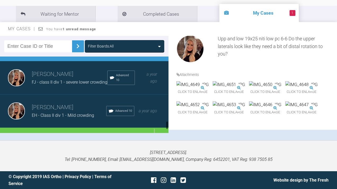
click at [68, 85] on span "FJ - class II div 1 - severe lower crowding" at bounding box center [70, 82] width 76 height 5
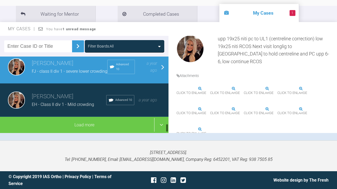
scroll to position [588, 0]
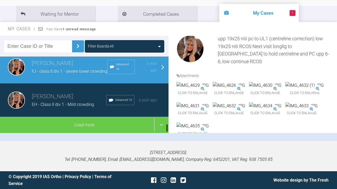
click at [68, 114] on div "Emma Wall EH - Class II div 1 - Mild crowding Advanced 10 a year ago" at bounding box center [84, 100] width 169 height 33
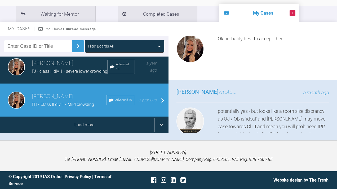
scroll to position [88, 0]
click at [92, 125] on div "Load more" at bounding box center [84, 125] width 169 height 16
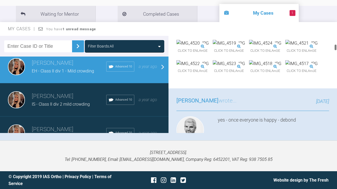
scroll to position [346, 0]
click at [65, 101] on h3 "[PERSON_NAME]" at bounding box center [69, 96] width 74 height 9
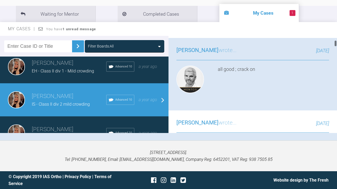
scroll to position [199, 0]
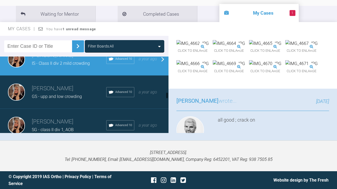
click at [78, 93] on h3 "[PERSON_NAME]" at bounding box center [69, 88] width 74 height 9
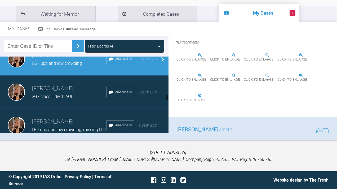
scroll to position [684, 0]
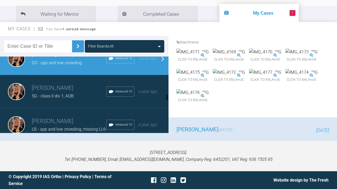
click at [81, 99] on div "SG - class II div 1, AOB" at bounding box center [69, 96] width 74 height 7
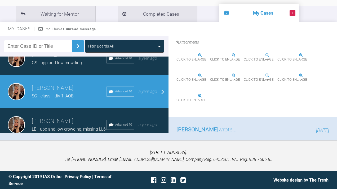
scroll to position [732, 0]
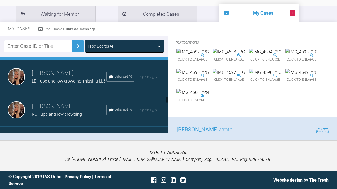
click at [77, 84] on span "LB - upp and low crowding, missing LL6" at bounding box center [69, 80] width 74 height 5
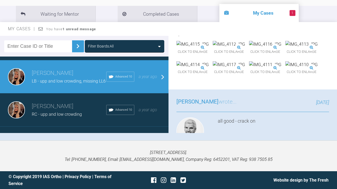
click at [69, 111] on h3 "[PERSON_NAME]" at bounding box center [69, 106] width 74 height 9
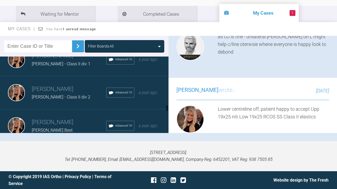
scroll to position [889, 0]
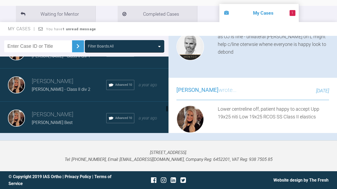
click at [59, 68] on div "Emma Wall F.Nolan - Class II div 1 Advanced 10 a year ago" at bounding box center [84, 51] width 169 height 33
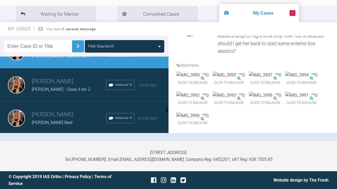
scroll to position [915, 0]
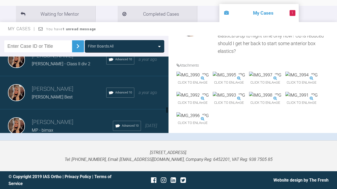
click at [74, 66] on span "[PERSON_NAME] - Class II div 2" at bounding box center [61, 63] width 59 height 5
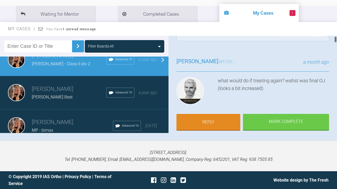
scroll to position [21, 0]
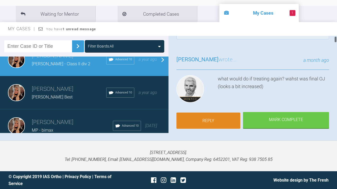
click at [202, 119] on link "Reply" at bounding box center [209, 120] width 64 height 16
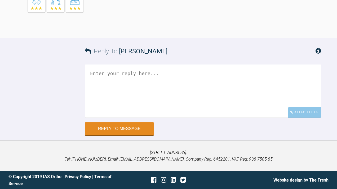
scroll to position [6768, 0]
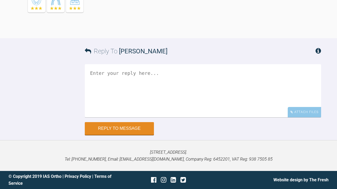
click at [155, 117] on textarea at bounding box center [203, 90] width 236 height 53
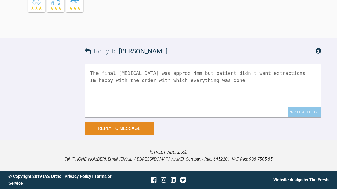
click at [238, 117] on textarea "The final overjet was approx 4mm but patient didn't want extractions. Im happy …" at bounding box center [203, 90] width 236 height 53
click at [180, 117] on textarea "The final overjet was approx 4mm but patient didn't want extractions. I'm happy…" at bounding box center [203, 90] width 236 height 53
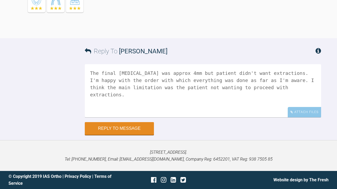
scroll to position [6791, 0]
click at [229, 117] on textarea "The final overjet was approx 4mm but patient didn't want extractions. I'm happy…" at bounding box center [203, 90] width 236 height 53
click at [147, 117] on textarea "The final overjet was approx 4mm but patient didn't want extractions. I'm happy…" at bounding box center [203, 90] width 236 height 53
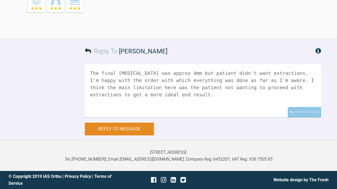
type textarea "The final [MEDICAL_DATA] was approx 4mm but patient didn't want extractions. I'…"
click at [99, 135] on button "Reply to Message" at bounding box center [119, 128] width 69 height 13
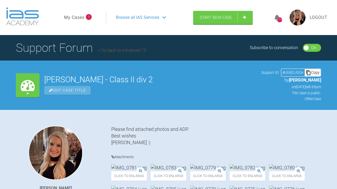
scroll to position [0, 0]
click at [78, 21] on link "My Cases" at bounding box center [74, 17] width 20 height 7
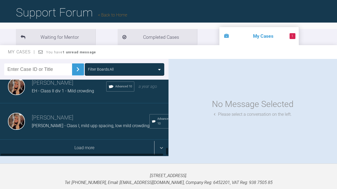
scroll to position [624, 0]
click at [93, 156] on div "Load more" at bounding box center [84, 147] width 169 height 16
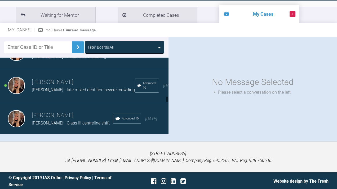
scroll to position [1091, 0]
click at [70, 70] on div "Emma Wall Abbie Beckett - Class II div 2 spacing Advanced 10 2 years ago" at bounding box center [84, 53] width 169 height 33
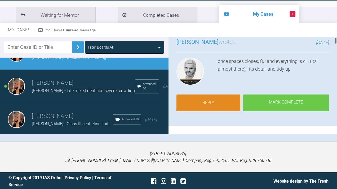
scroll to position [40, 0]
click at [282, 111] on div "Mark Complete" at bounding box center [286, 103] width 86 height 16
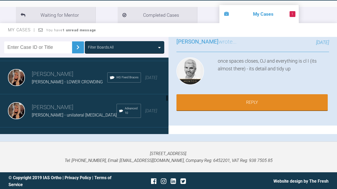
scroll to position [1174, 0]
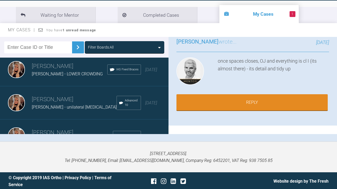
click at [74, 76] on span "COLIN THORNTON - LOWER CROWDING" at bounding box center [67, 73] width 71 height 5
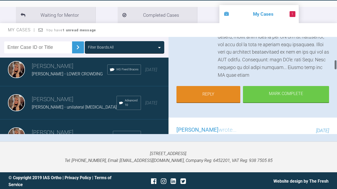
scroll to position [229, 0]
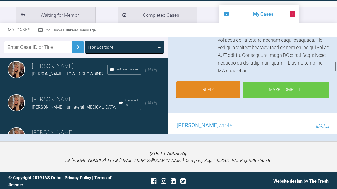
click at [287, 98] on div "Mark Complete" at bounding box center [286, 90] width 86 height 16
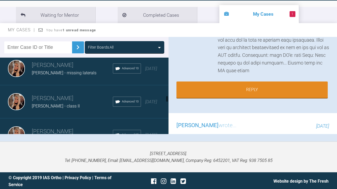
scroll to position [1244, 0]
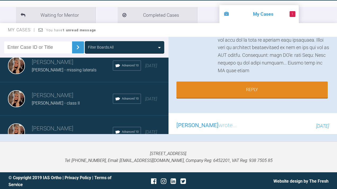
click at [65, 72] on span "[PERSON_NAME] - missing laterals" at bounding box center [64, 69] width 65 height 5
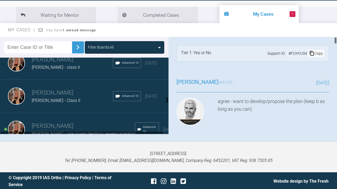
scroll to position [1280, 0]
click at [66, 69] on span "[PERSON_NAME] - class II" at bounding box center [56, 66] width 48 height 5
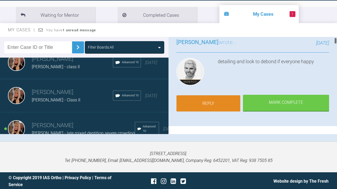
scroll to position [36, 0]
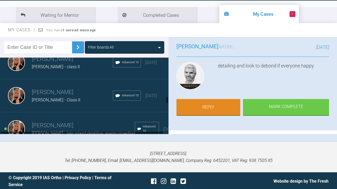
click at [56, 97] on h3 "[PERSON_NAME]" at bounding box center [72, 92] width 81 height 9
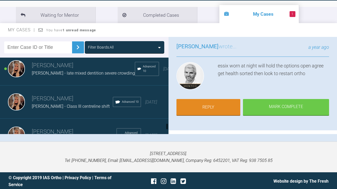
scroll to position [2144, 0]
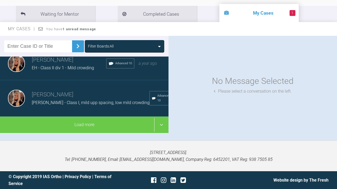
scroll to position [88, 0]
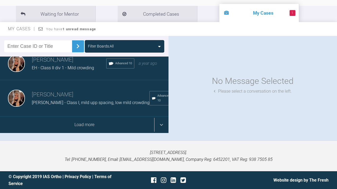
click at [82, 125] on div "Load more" at bounding box center [84, 124] width 169 height 16
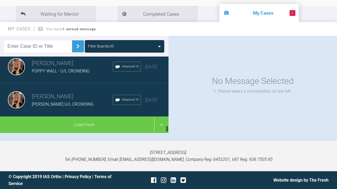
scroll to position [1289, 0]
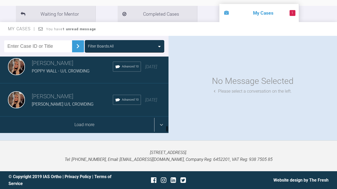
click at [98, 122] on div "Load more" at bounding box center [84, 124] width 169 height 16
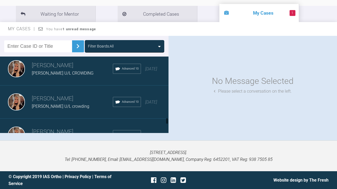
scroll to position [1305, 0]
click at [77, 76] on span "[PERSON_NAME] U/L CROWDING" at bounding box center [63, 73] width 62 height 5
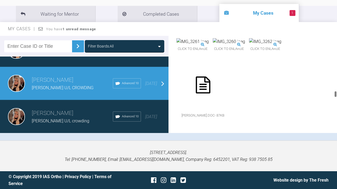
scroll to position [3348, 0]
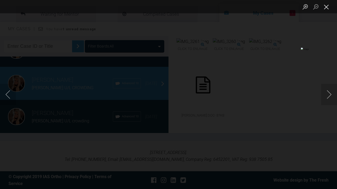
click at [326, 9] on button "Close lightbox" at bounding box center [326, 6] width 11 height 9
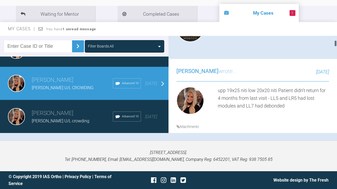
scroll to position [72, 0]
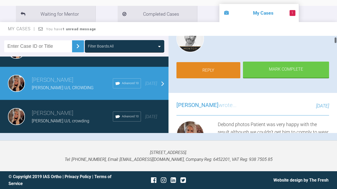
click at [229, 69] on link "Reply" at bounding box center [209, 70] width 64 height 16
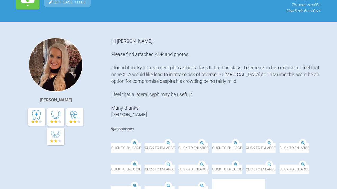
scroll to position [6367, 0]
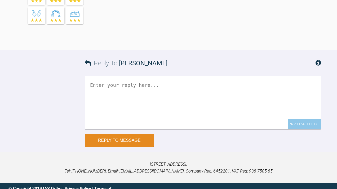
click at [125, 76] on textarea at bounding box center [203, 102] width 236 height 53
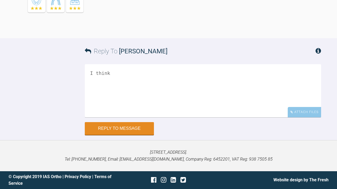
scroll to position [7461, 0]
click at [142, 102] on textarea "I think in hindsight I overretracted the" at bounding box center [203, 90] width 236 height 53
click at [180, 100] on textarea "I think in hindsight I over-retracted the" at bounding box center [203, 90] width 236 height 53
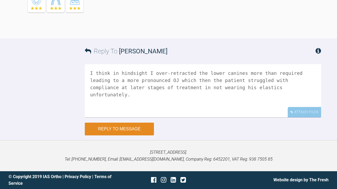
scroll to position [7485, 0]
click at [132, 77] on textarea "I think in hindsight I over-retracted the lower canines more than required lead…" at bounding box center [203, 90] width 236 height 53
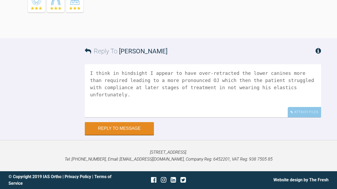
scroll to position [7490, 0]
click at [234, 72] on textarea "I think in hindsight I appear to have over-retracted the lower canines more tha…" at bounding box center [203, 90] width 236 height 53
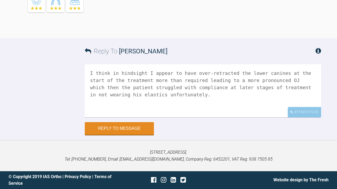
click at [109, 80] on textarea "I think in hindsight I appear to have over-retracted the lower canines at the s…" at bounding box center [203, 90] width 236 height 53
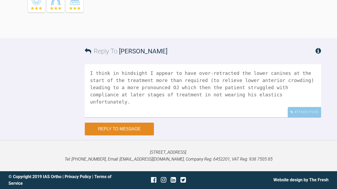
type textarea "I think in hindsight I appear to have over-retracted the lower canines at the s…"
click at [117, 129] on button "Reply to Message" at bounding box center [119, 128] width 69 height 13
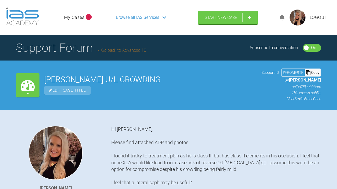
scroll to position [0, 0]
click at [73, 21] on link "My Cases" at bounding box center [74, 17] width 20 height 7
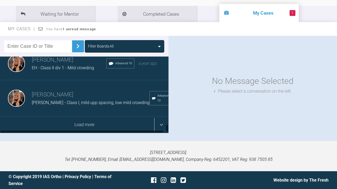
scroll to position [624, 0]
click at [80, 133] on div "Load more" at bounding box center [84, 124] width 169 height 16
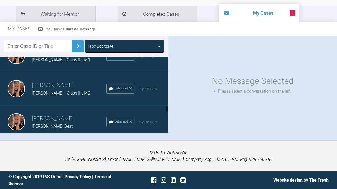
scroll to position [921, 0]
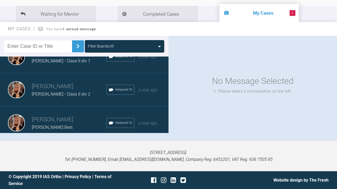
click at [79, 91] on h3 "[PERSON_NAME]" at bounding box center [69, 86] width 74 height 9
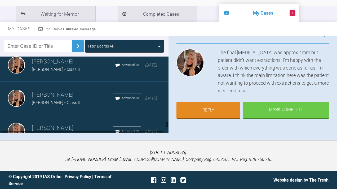
scroll to position [1204, 0]
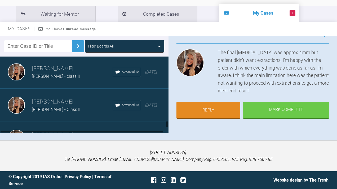
click at [49, 113] on div "[PERSON_NAME] - Class II" at bounding box center [72, 109] width 81 height 7
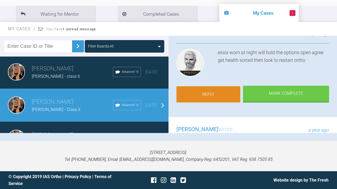
click at [221, 86] on link "Reply" at bounding box center [209, 94] width 64 height 16
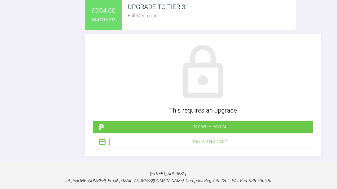
scroll to position [4464, 0]
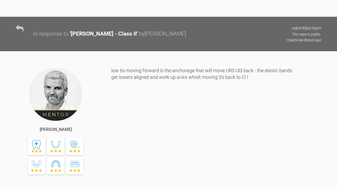
scroll to position [3444, 0]
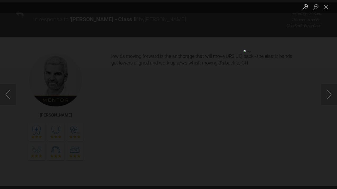
click at [326, 6] on button "Close lightbox" at bounding box center [326, 6] width 11 height 9
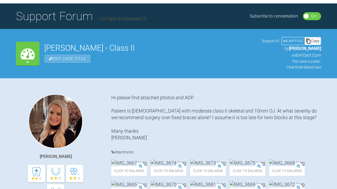
scroll to position [23, 0]
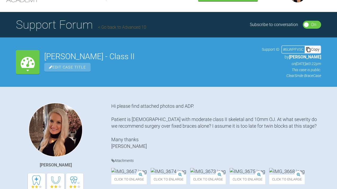
click at [99, 30] on link "Go back to Advanced 10" at bounding box center [122, 27] width 48 height 5
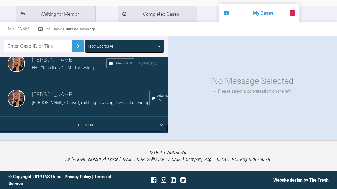
scroll to position [624, 0]
click at [87, 123] on div "Load more" at bounding box center [84, 124] width 169 height 16
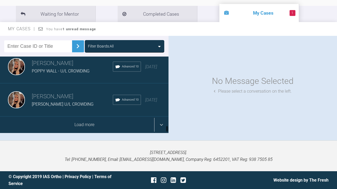
scroll to position [1289, 0]
click at [91, 123] on div "Load more" at bounding box center [84, 124] width 169 height 16
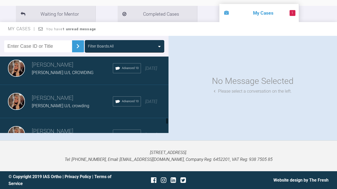
scroll to position [1308, 0]
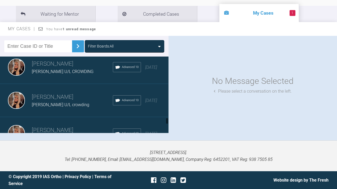
click at [72, 84] on div "[PERSON_NAME] [PERSON_NAME] U/L CROWDING Advanced 10 [DATE]" at bounding box center [84, 67] width 169 height 33
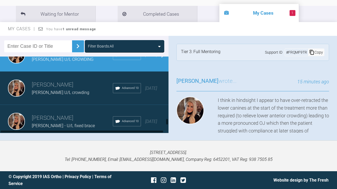
scroll to position [1322, 0]
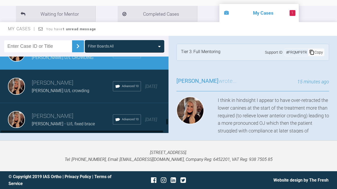
click at [80, 93] on span "[PERSON_NAME] U/L crowding" at bounding box center [61, 90] width 58 height 5
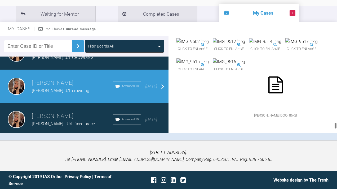
scroll to position [7787, 0]
drag, startPoint x: 336, startPoint y: 72, endPoint x: 326, endPoint y: 135, distance: 64.3
click at [326, 135] on div "Filter Boards: All [PERSON_NAME] PF - class II AOB Advanced Post-training [DATE…" at bounding box center [168, 88] width 337 height 104
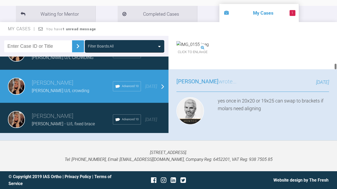
scroll to position [2365, 0]
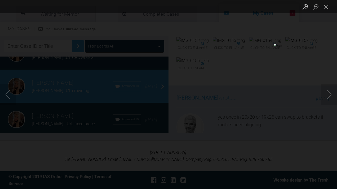
click at [326, 8] on button "Close lightbox" at bounding box center [326, 6] width 11 height 9
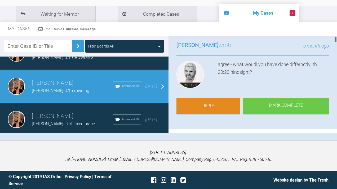
scroll to position [49, 0]
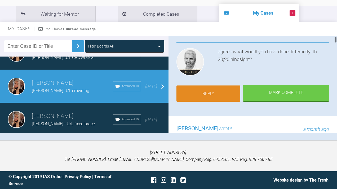
click at [199, 96] on link "Reply" at bounding box center [209, 93] width 64 height 16
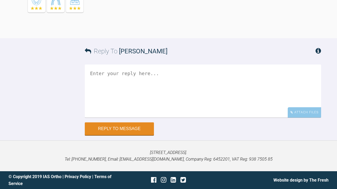
scroll to position [9058, 0]
click at [152, 87] on textarea at bounding box center [203, 90] width 236 height 53
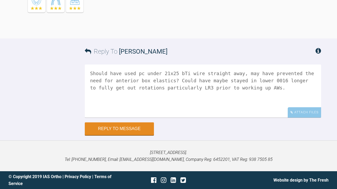
click at [208, 80] on textarea "Should have used pc under 21x25 bTi wire straight away, may have prevented the …" at bounding box center [203, 90] width 236 height 53
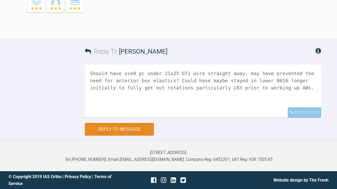
type textarea "Should have used pc under 21x25 bTi wire straight away, may have prevented the …"
click at [115, 133] on button "Reply to Message" at bounding box center [119, 129] width 69 height 13
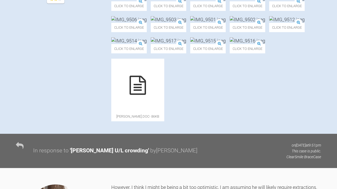
scroll to position [0, 0]
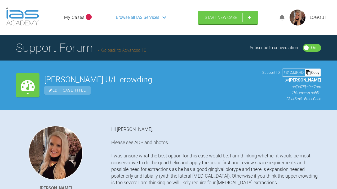
click at [74, 21] on link "My Cases" at bounding box center [74, 17] width 20 height 7
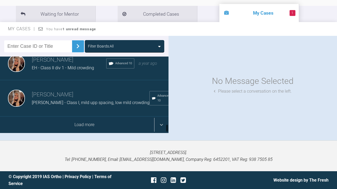
scroll to position [624, 0]
click at [63, 133] on div "Load more" at bounding box center [84, 124] width 169 height 16
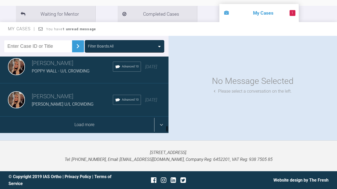
scroll to position [1289, 0]
click at [72, 125] on div "Load more" at bounding box center [84, 124] width 169 height 16
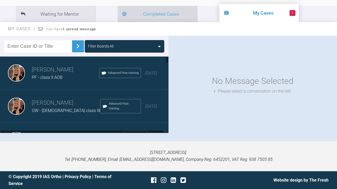
scroll to position [0, 0]
